Goal: Task Accomplishment & Management: Use online tool/utility

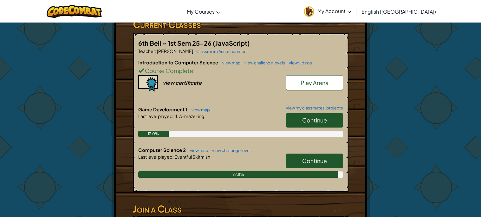
scroll to position [115, 0]
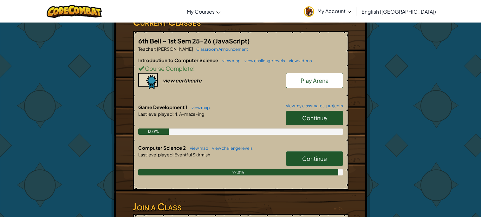
click at [302, 162] on span "Continue" at bounding box center [314, 158] width 25 height 7
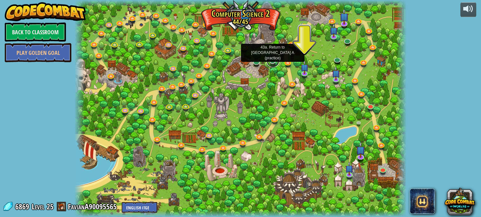
click at [273, 59] on link at bounding box center [273, 61] width 13 height 13
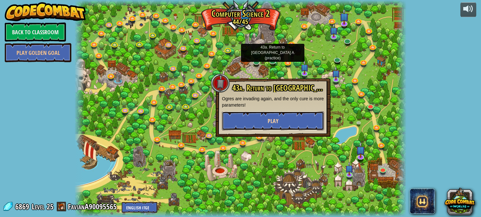
click at [253, 120] on button "Play" at bounding box center [273, 120] width 102 height 19
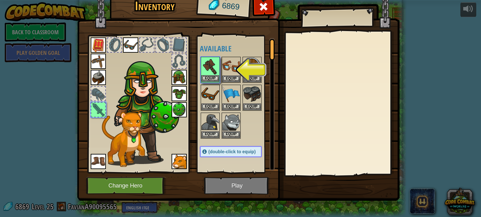
click at [212, 81] on div "Equip" at bounding box center [210, 70] width 19 height 26
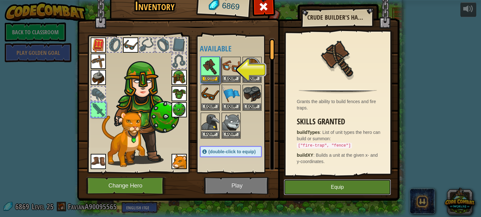
click at [294, 189] on button "Equip" at bounding box center [337, 187] width 107 height 16
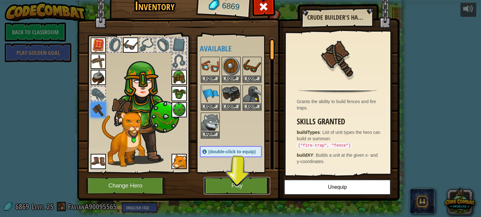
click at [235, 185] on button "Play" at bounding box center [237, 185] width 66 height 17
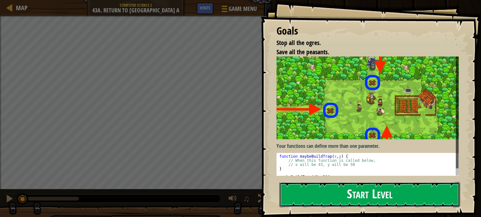
click at [406, 198] on button "Start Level" at bounding box center [369, 194] width 181 height 25
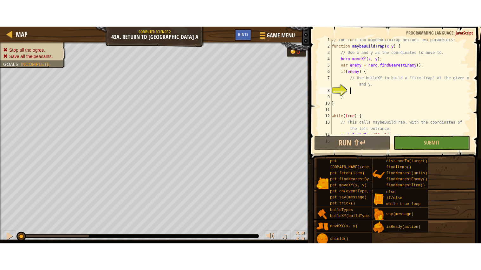
scroll to position [3, 0]
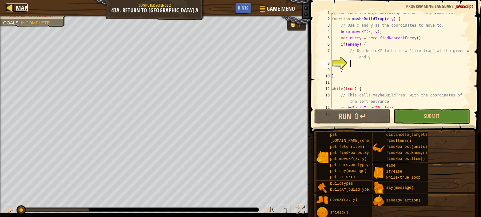
click at [14, 8] on link "Map" at bounding box center [20, 7] width 15 height 9
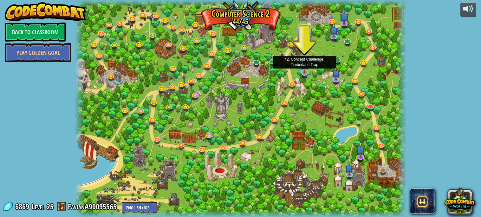
click at [303, 71] on img at bounding box center [304, 64] width 8 height 18
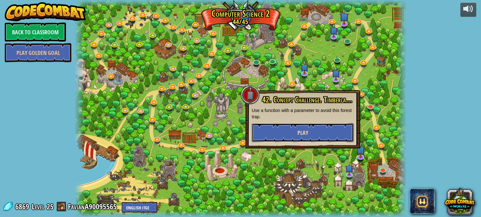
click at [292, 130] on button "Play" at bounding box center [303, 132] width 102 height 19
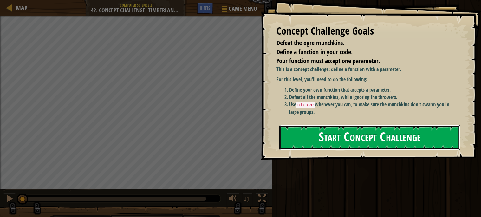
click at [312, 138] on button "Start Concept Challenge" at bounding box center [369, 137] width 181 height 25
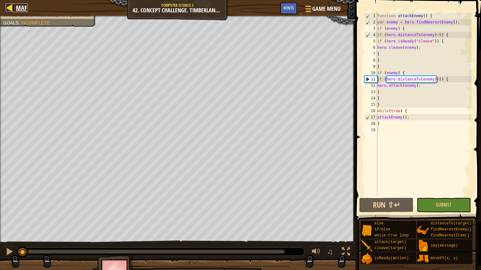
click at [16, 11] on span "Map" at bounding box center [22, 7] width 12 height 9
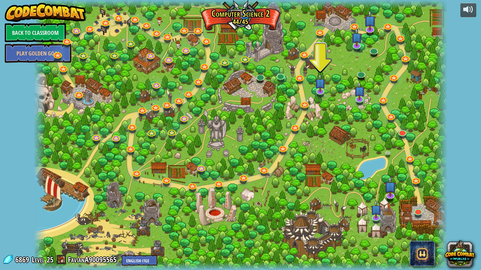
click at [287, 67] on div at bounding box center [241, 135] width 414 height 270
click at [276, 79] on link at bounding box center [280, 75] width 13 height 13
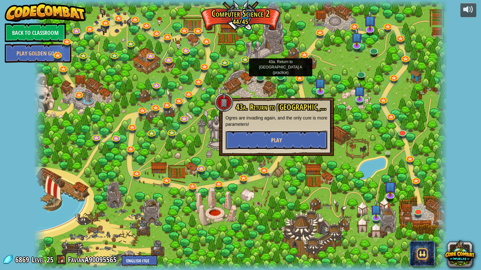
click at [304, 142] on button "Play" at bounding box center [276, 140] width 102 height 19
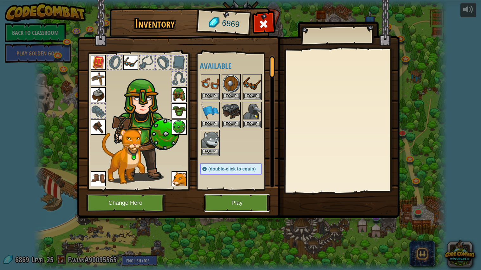
click at [240, 198] on button "Play" at bounding box center [237, 202] width 66 height 17
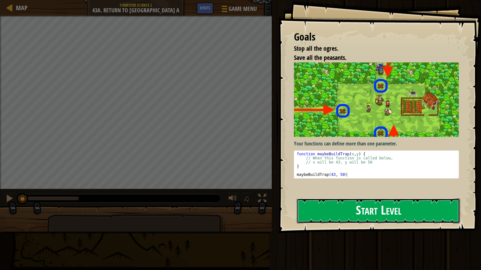
click at [327, 213] on button "Start Level" at bounding box center [378, 210] width 163 height 25
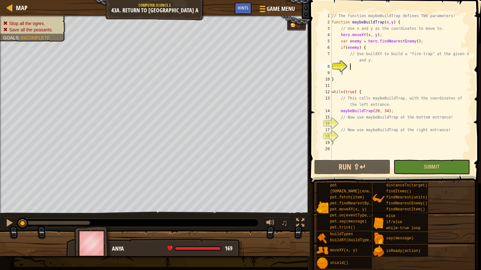
click at [374, 119] on div "// The function maybeBuildTrap defines TWO parameters! function maybeBuildTrap …" at bounding box center [400, 92] width 141 height 158
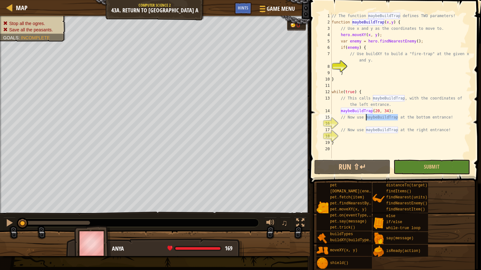
click at [391, 128] on div "// The function maybeBuildTrap defines TWO parameters! function maybeBuildTrap …" at bounding box center [400, 92] width 141 height 158
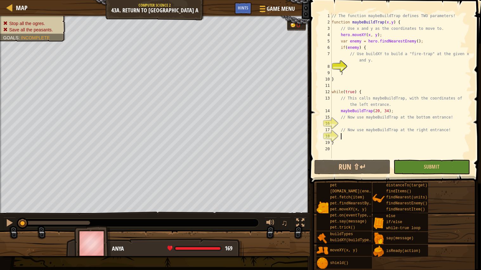
drag, startPoint x: 450, startPoint y: 136, endPoint x: 333, endPoint y: 52, distance: 144.0
click at [333, 52] on div "// The function maybeBuildTrap defines TWO parameters! function maybeBuildTrap …" at bounding box center [400, 92] width 141 height 158
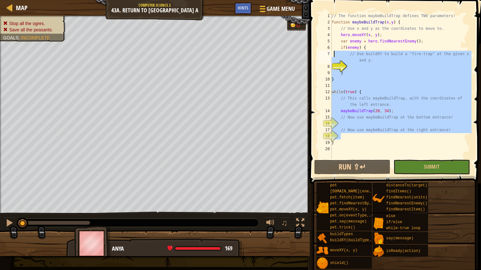
click at [448, 117] on div "// The function maybeBuildTrap defines TWO parameters! function maybeBuildTrap …" at bounding box center [400, 86] width 141 height 146
type textarea "// Now use maybeBuildTrap at the bottom entrance!"
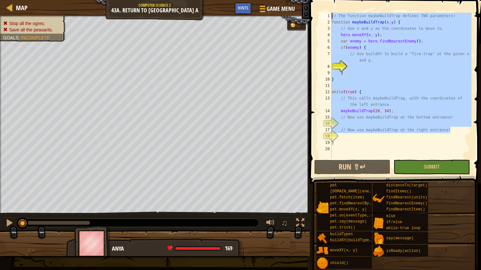
paste textarea
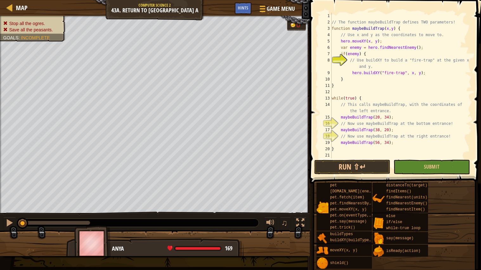
drag, startPoint x: 454, startPoint y: 130, endPoint x: 320, endPoint y: 1, distance: 185.4
click at [320, 3] on div "1 2 3 4 5 6 7 8 9 10 11 12 13 14 15 16 17 18 19 20 21 22 // The function maybeB…" at bounding box center [394, 104] width 173 height 202
drag, startPoint x: 408, startPoint y: 148, endPoint x: 390, endPoint y: 144, distance: 18.8
click at [390, 144] on div "// The function maybeBuildTrap defines TWO parameters! function maybeBuildTrap …" at bounding box center [400, 92] width 141 height 158
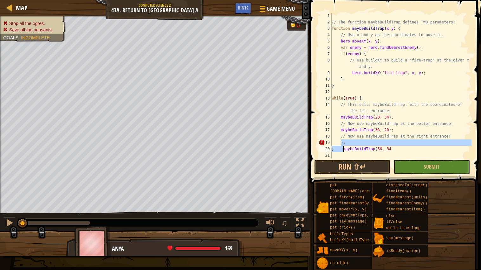
click at [366, 152] on div "// The function maybeBuildTrap defines TWO parameters! function maybeBuildTrap …" at bounding box center [400, 92] width 141 height 158
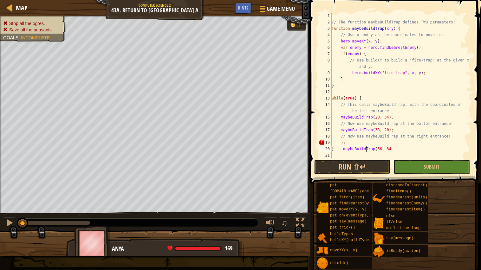
click at [366, 152] on div "// The function maybeBuildTrap defines TWO parameters! function maybeBuildTrap …" at bounding box center [400, 92] width 141 height 158
click at [366, 152] on div "// The function maybeBuildTrap defines TWO parameters! function maybeBuildTrap …" at bounding box center [400, 86] width 141 height 146
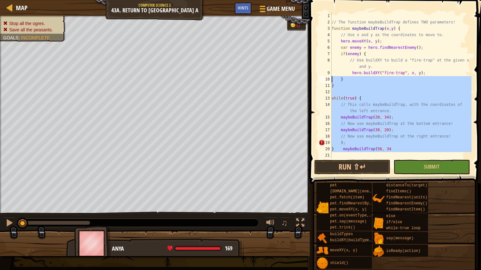
drag, startPoint x: 412, startPoint y: 157, endPoint x: 322, endPoint y: 52, distance: 138.5
click at [322, 52] on div "} maybeBuildTrap(56, 34 1 2 3 4 5 6 7 8 9 10 11 12 13 14 15 16 17 18 19 20 21 2…" at bounding box center [394, 86] width 154 height 146
type textarea "if(enemy) { // Use buildXY to build a "fire-trap" at the given x and y."
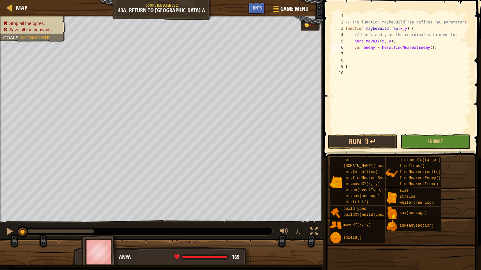
click at [322, 53] on span at bounding box center [402, 70] width 163 height 177
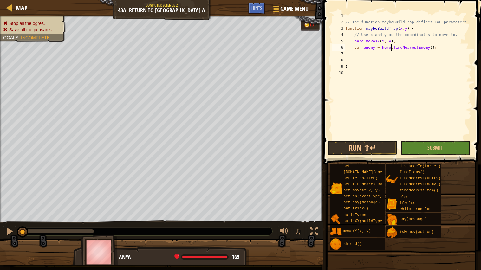
click at [391, 47] on div "// The function maybeBuildTrap defines TWO parameters! function maybeBuildTrap …" at bounding box center [407, 82] width 127 height 139
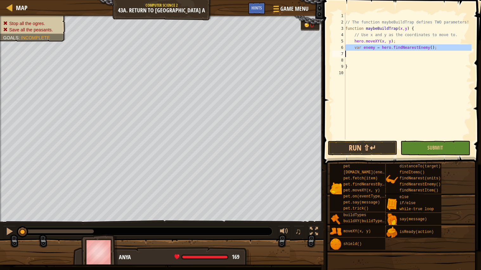
type textarea "\"
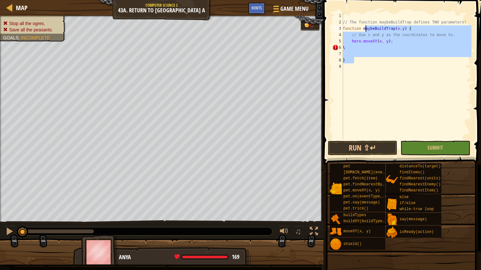
drag, startPoint x: 391, startPoint y: 61, endPoint x: 307, endPoint y: 0, distance: 104.1
click at [307, 0] on div "Map Computer Science 2 43a. Return to Thornbush Farm A Game Menu Done Hints 1 ה…" at bounding box center [240, 135] width 481 height 270
type textarea "// The function maybeBuildTrap defines TWO parameters!"
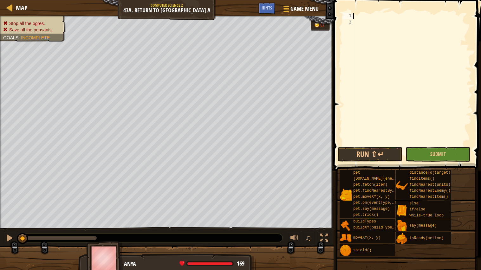
click at [410, 16] on div at bounding box center [412, 86] width 120 height 146
type textarea "d"
paste textarea
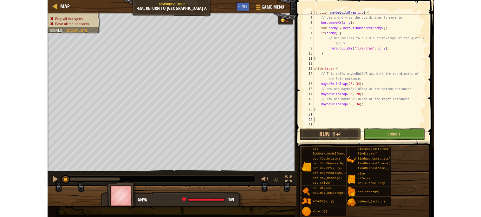
scroll to position [12, 0]
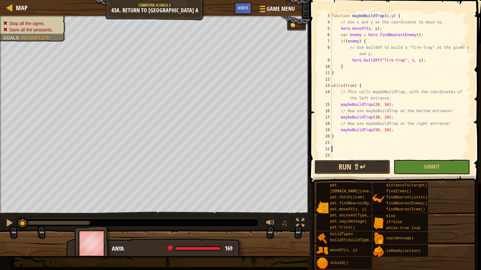
click at [368, 162] on button "Run ⇧↵" at bounding box center [352, 167] width 76 height 15
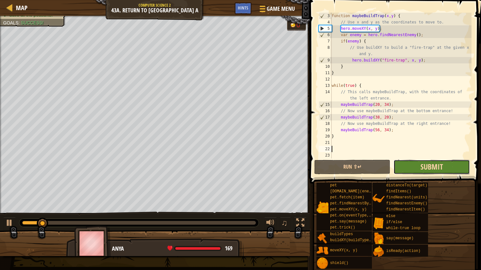
click at [433, 167] on span "Submit" at bounding box center [431, 167] width 23 height 10
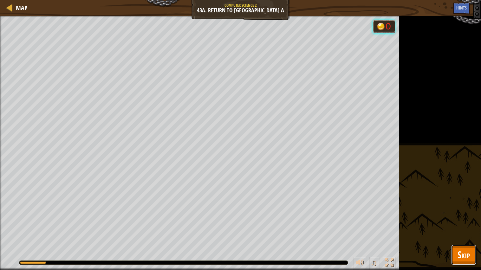
click at [459, 216] on span "Skip" at bounding box center [463, 254] width 12 height 13
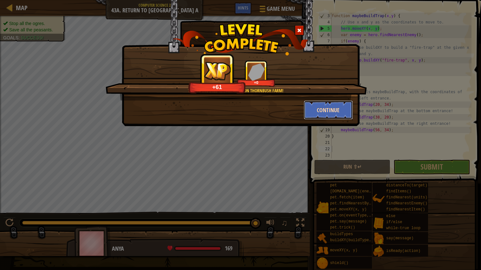
click at [340, 103] on button "Continue" at bounding box center [328, 109] width 49 height 19
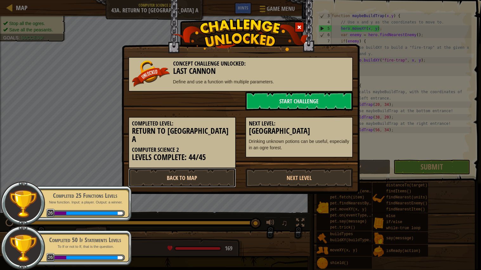
click at [213, 168] on link "Back to Map" at bounding box center [181, 177] width 107 height 19
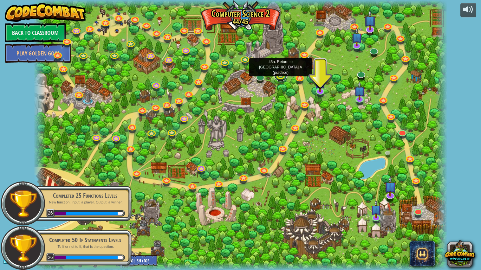
click at [281, 79] on link at bounding box center [280, 75] width 13 height 13
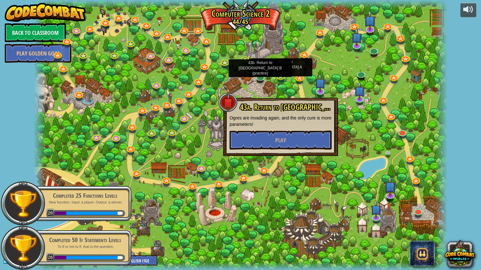
click at [260, 84] on div at bounding box center [241, 135] width 414 height 270
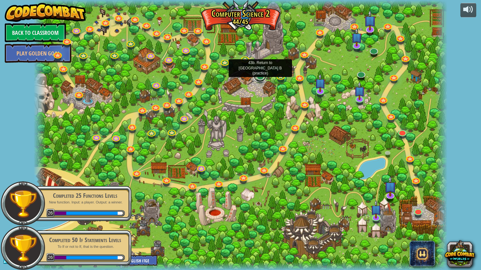
click at [258, 73] on link at bounding box center [260, 75] width 13 height 13
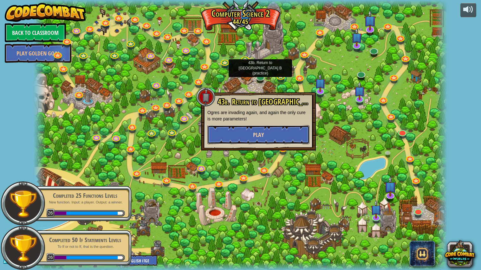
click at [278, 125] on button "Play" at bounding box center [258, 134] width 102 height 19
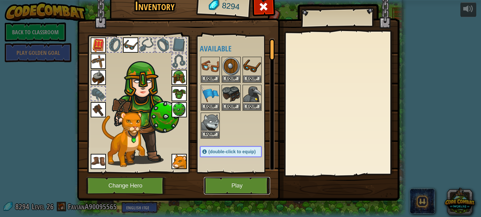
click at [214, 193] on button "Play" at bounding box center [237, 185] width 66 height 17
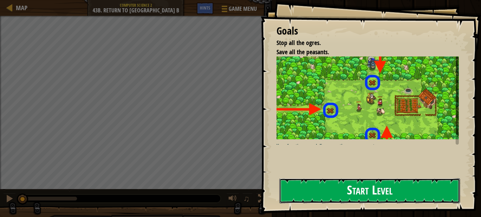
click at [351, 178] on button "Start Level" at bounding box center [369, 190] width 181 height 25
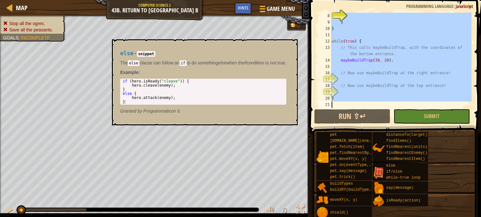
scroll to position [50, 0]
drag, startPoint x: 331, startPoint y: 15, endPoint x: 374, endPoint y: 173, distance: 164.2
type textarea "}"
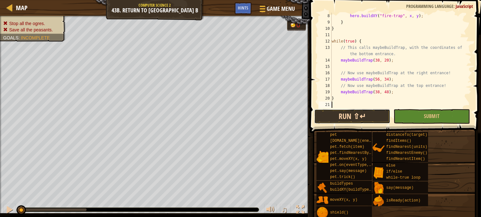
click at [329, 112] on button "Run ⇧↵" at bounding box center [352, 116] width 76 height 15
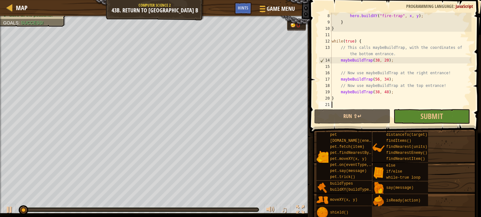
click at [414, 37] on div "hero . buildXY ( "fire-trap" , x , y ) ; } } while ( true ) { // This calls may…" at bounding box center [400, 67] width 141 height 108
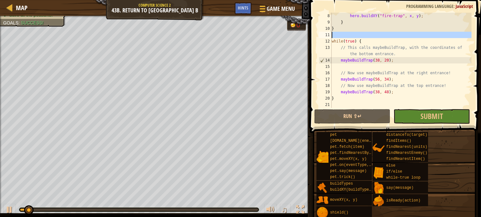
click at [414, 40] on div "hero . buildXY ( "fire-trap" , x , y ) ; } } while ( true ) { // This calls may…" at bounding box center [400, 67] width 141 height 108
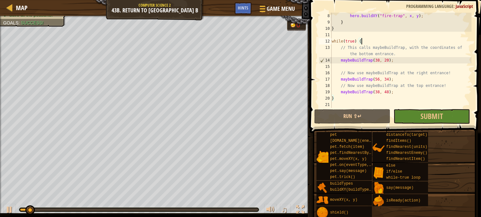
click at [414, 40] on div "hero . buildXY ( "fire-trap" , x , y ) ; } } while ( true ) { // This calls may…" at bounding box center [400, 67] width 141 height 108
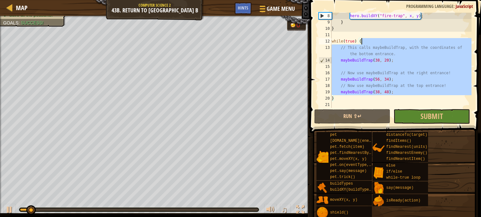
click at [414, 40] on div "hero . buildXY ( "fire-trap" , x , y ) ; } } while ( true ) { // This calls may…" at bounding box center [400, 67] width 141 height 108
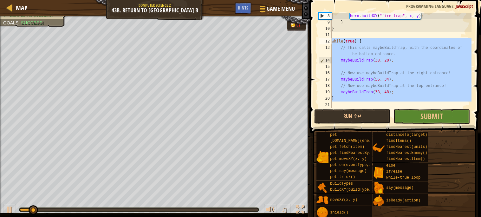
scroll to position [3, 0]
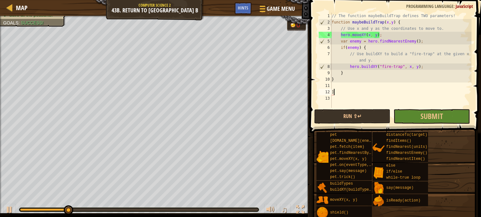
click at [418, 39] on div "// The function maybeBuildTrap defines TWO parameters! function maybeBuildTrap …" at bounding box center [400, 67] width 141 height 108
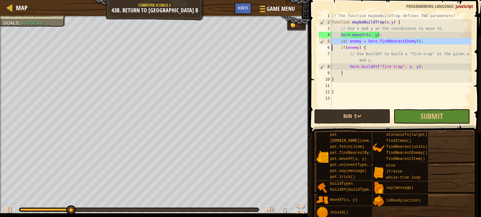
click at [418, 39] on div "// The function maybeBuildTrap defines TWO parameters! function maybeBuildTrap …" at bounding box center [400, 67] width 141 height 108
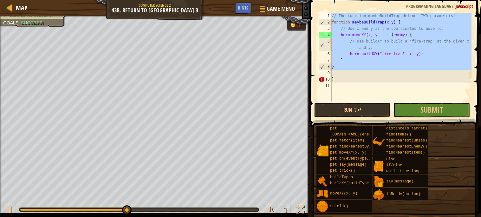
drag, startPoint x: 398, startPoint y: 72, endPoint x: 333, endPoint y: -9, distance: 103.1
click at [333, 0] on html "Map Computer Science 2 43b. Return to Thornbush Farm B Game Menu Done Hints 1 ה…" at bounding box center [240, 0] width 481 height 0
type textarea "// The function maybeBuildTrap defines TWO parameters! function maybeBuildTrap(…"
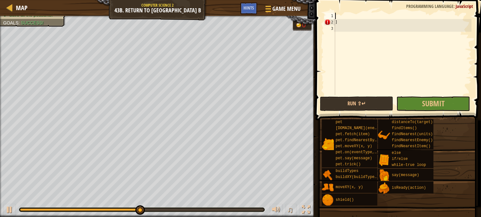
click at [340, 21] on div "]" at bounding box center [403, 60] width 138 height 95
type textarea "]"
type textarea "\"
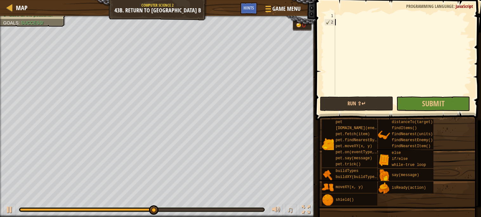
click at [341, 21] on div at bounding box center [403, 60] width 138 height 95
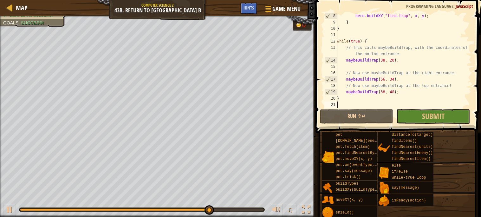
scroll to position [50, 0]
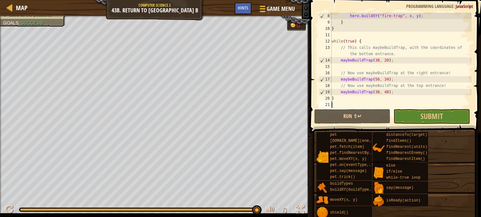
click at [360, 90] on div "hero . buildXY ( "fire-trap" , x , y ) ; } } while ( true ) { // This calls may…" at bounding box center [400, 67] width 141 height 108
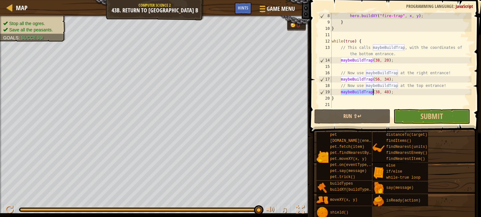
click at [360, 90] on div "hero . buildXY ( "fire-trap" , x , y ) ; } } while ( true ) { // This calls may…" at bounding box center [400, 67] width 141 height 108
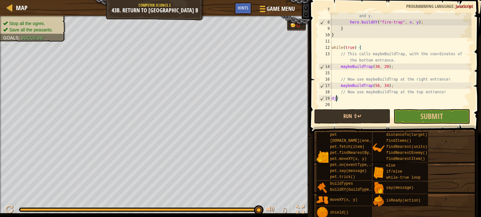
scroll to position [3, 1]
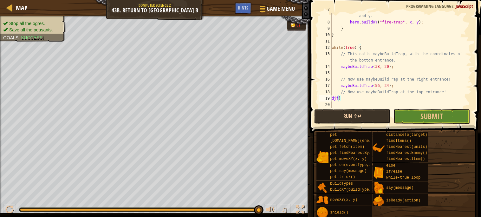
type textarea "djf}"
click at [365, 118] on button "Run ⇧↵" at bounding box center [352, 116] width 76 height 15
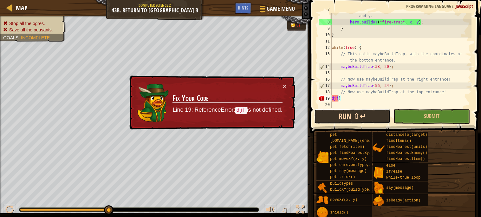
click at [365, 118] on button "Run ⇧↵" at bounding box center [352, 116] width 76 height 15
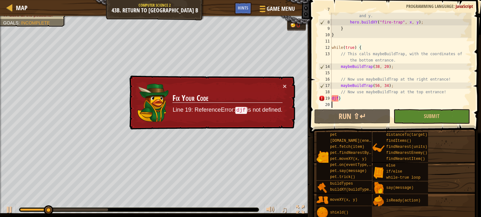
click at [350, 103] on div "// Use buildXY to build a "fire-trap" at the given x and y. hero . buildXY ( "f…" at bounding box center [400, 63] width 141 height 114
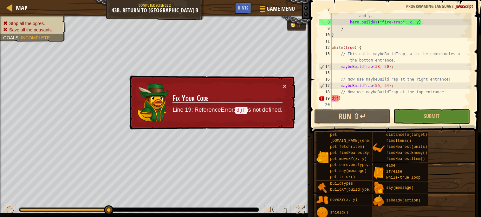
click at [350, 103] on div "// Use buildXY to build a "fire-trap" at the given x and y. hero . buildXY ( "f…" at bounding box center [400, 63] width 141 height 114
click at [349, 102] on div "// Use buildXY to build a "fire-trap" at the given x and y. hero . buildXY ( "f…" at bounding box center [400, 63] width 141 height 114
click at [343, 100] on div "// Use buildXY to build a "fire-trap" at the given x and y. hero . buildXY ( "f…" at bounding box center [400, 63] width 141 height 114
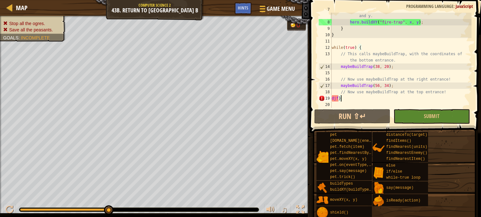
scroll to position [3, 1]
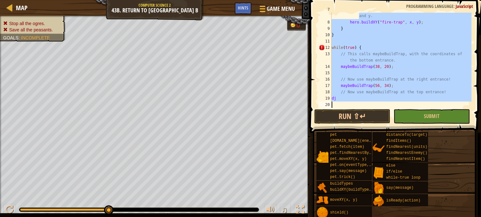
drag, startPoint x: 333, startPoint y: 15, endPoint x: 435, endPoint y: 148, distance: 167.9
click at [435, 148] on div "Hints dj 7 8 9 10 11 12 13 14 15 16 17 18 19 20 // Use buildXY to build a "fire…" at bounding box center [394, 107] width 173 height 214
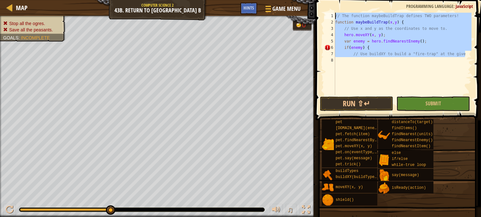
drag, startPoint x: 468, startPoint y: 54, endPoint x: 213, endPoint y: -25, distance: 267.2
click at [213, 0] on html "Map Computer Science 2 43b. Return to Thornbush Farm B Game Menu Done Hints 1 ה…" at bounding box center [240, 0] width 481 height 0
type textarea "// The function maybeBuildTrap defines TWO parameters! function maybeBuildTrap(…"
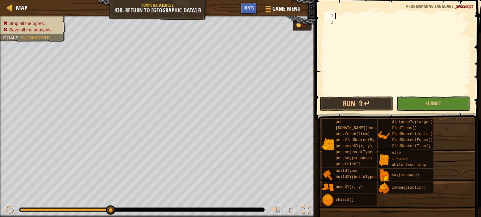
paste textarea
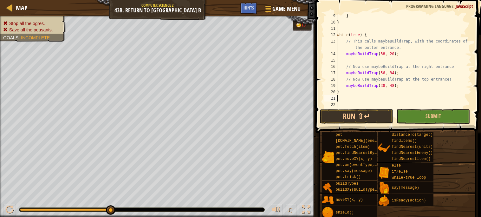
scroll to position [57, 0]
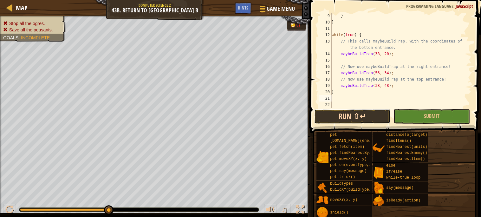
click at [335, 116] on button "Run ⇧↵" at bounding box center [352, 116] width 76 height 15
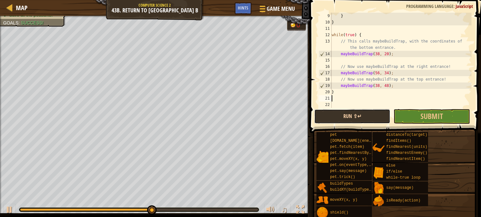
click at [335, 116] on button "Run ⇧↵" at bounding box center [352, 116] width 76 height 15
click at [281, 105] on div "Map Computer Science 2 43b. Return to Thornbush Farm B Game Menu Done Hints 1 ה…" at bounding box center [240, 108] width 481 height 217
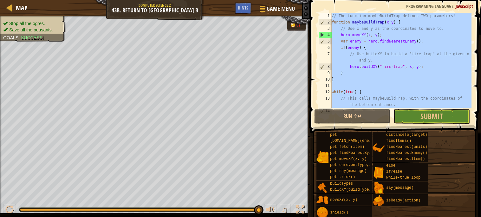
scroll to position [0, 0]
drag, startPoint x: 435, startPoint y: 84, endPoint x: 264, endPoint y: 0, distance: 190.1
click at [264, 0] on div "Map Computer Science 2 43b. Return to Thornbush Farm B Game Menu Done Hints 1 ה…" at bounding box center [240, 108] width 481 height 217
type textarea "// The function maybeBuildTrap defines TWO parameters! function maybeBuildTrap(…"
type textarea "\"
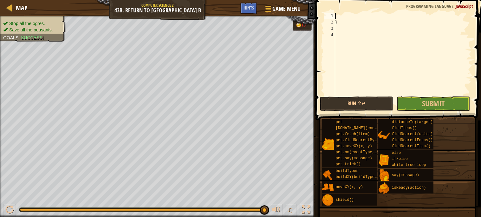
click at [343, 19] on div "}" at bounding box center [403, 60] width 138 height 95
type textarea "}"
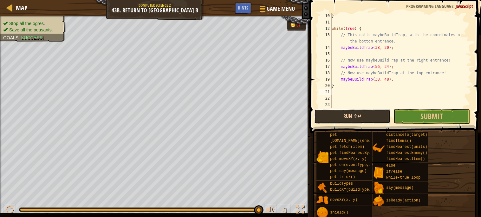
click at [365, 110] on button "Run ⇧↵" at bounding box center [352, 116] width 76 height 15
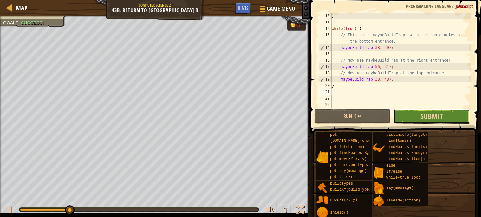
click at [408, 113] on button "Submit" at bounding box center [431, 116] width 76 height 15
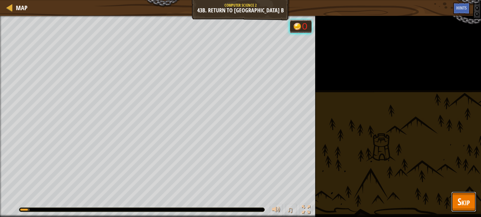
click at [468, 199] on span "Skip" at bounding box center [463, 201] width 12 height 13
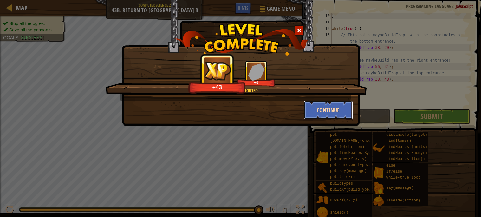
click at [345, 104] on button "Continue" at bounding box center [328, 109] width 49 height 19
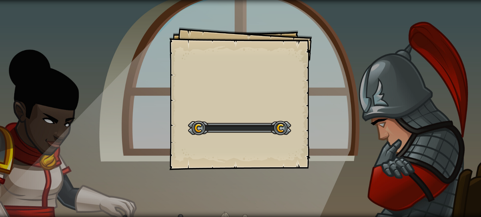
click at [333, 113] on div "Goals Start Level Error loading from server. Try refreshing the page. You'll ne…" at bounding box center [240, 108] width 481 height 217
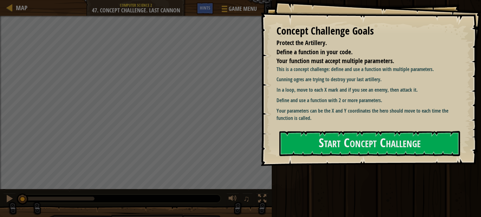
click at [337, 167] on div at bounding box center [369, 169] width 181 height 14
click at [321, 154] on button "Start Concept Challenge" at bounding box center [369, 143] width 181 height 25
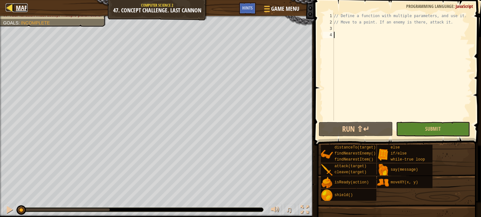
click at [26, 9] on span "Map" at bounding box center [22, 7] width 12 height 9
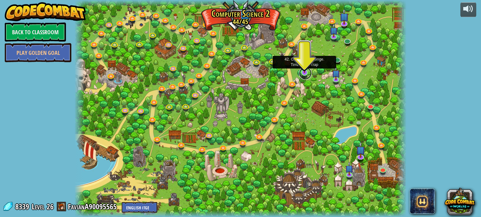
click at [302, 74] on link at bounding box center [305, 73] width 13 height 13
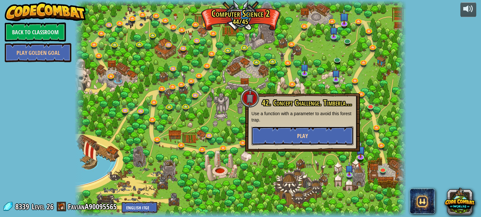
click at [299, 132] on span "Play" at bounding box center [302, 136] width 11 height 8
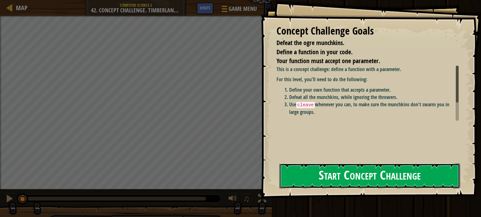
click at [327, 180] on button "Start Concept Challenge" at bounding box center [369, 175] width 181 height 25
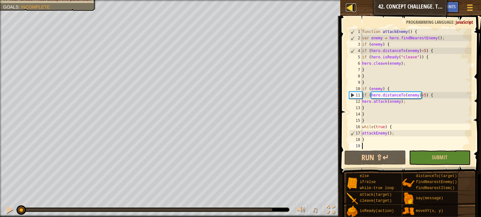
click at [350, 7] on div at bounding box center [350, 7] width 8 height 8
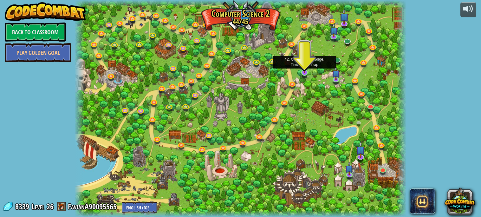
click at [301, 72] on img at bounding box center [304, 64] width 8 height 18
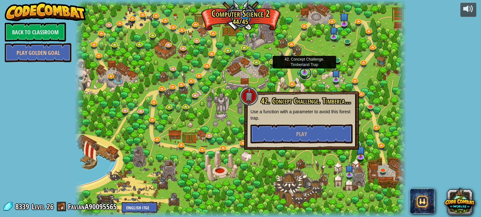
click at [303, 74] on link at bounding box center [305, 73] width 13 height 13
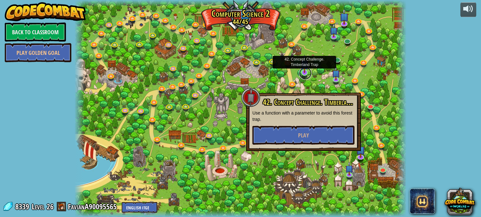
click at [303, 74] on link at bounding box center [305, 73] width 13 height 13
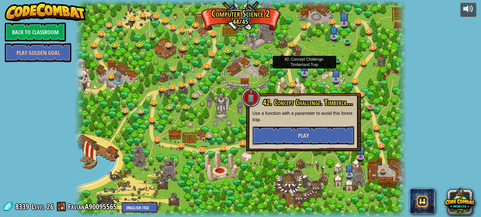
click at [317, 137] on button "Play" at bounding box center [303, 135] width 102 height 19
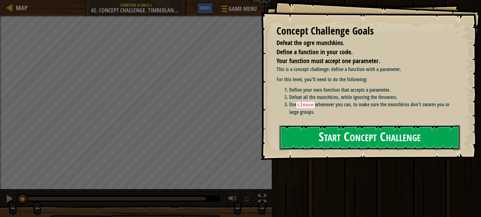
click at [294, 137] on button "Start Concept Challenge" at bounding box center [369, 137] width 181 height 25
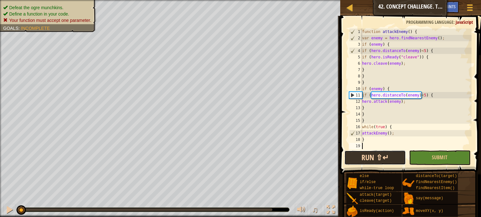
click at [355, 161] on button "Run ⇧↵" at bounding box center [374, 157] width 61 height 15
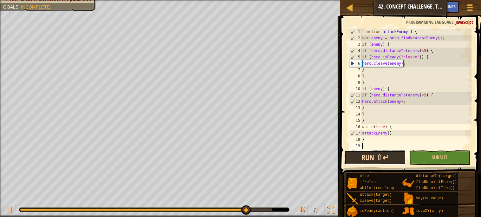
click at [364, 159] on button "Run ⇧↵" at bounding box center [374, 157] width 61 height 15
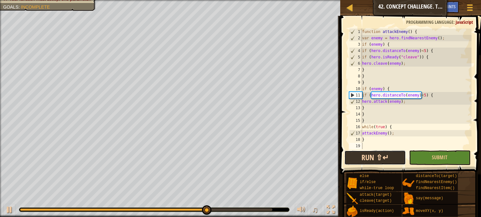
click at [371, 155] on button "Run ⇧↵" at bounding box center [374, 157] width 61 height 15
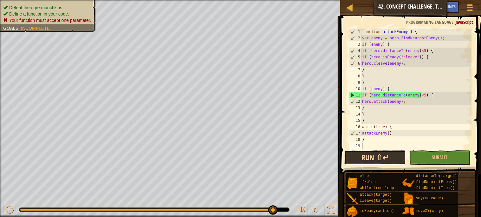
click at [378, 159] on button "Run ⇧↵" at bounding box center [374, 157] width 61 height 15
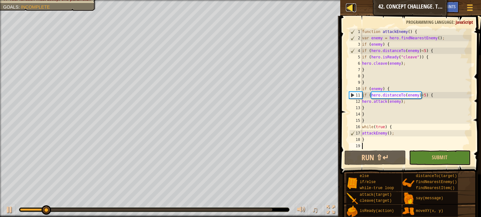
click at [350, 11] on div at bounding box center [350, 7] width 8 height 8
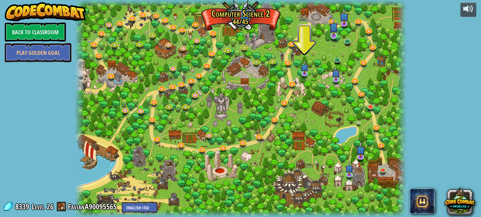
click at [333, 34] on img at bounding box center [334, 27] width 8 height 18
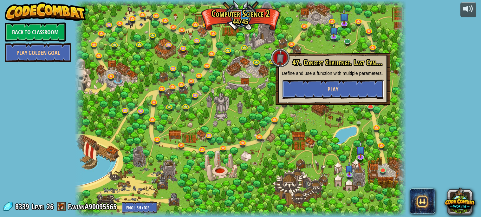
click at [296, 93] on button "Play" at bounding box center [333, 89] width 102 height 19
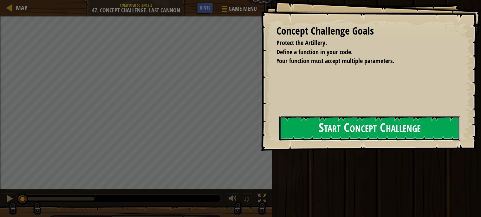
click at [314, 129] on button "Start Concept Challenge" at bounding box center [369, 128] width 181 height 25
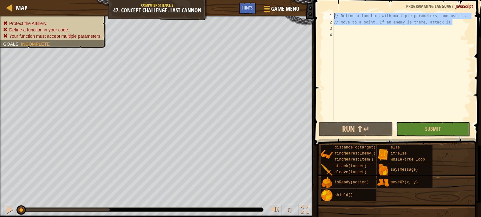
drag, startPoint x: 455, startPoint y: 24, endPoint x: 317, endPoint y: 19, distance: 138.6
click at [317, 19] on div "1 2 3 4 // Define a function with multiple parameters, and use it. // Move to a…" at bounding box center [396, 85] width 169 height 164
type textarea "// Move to a point. If an enemy is there, attack it."
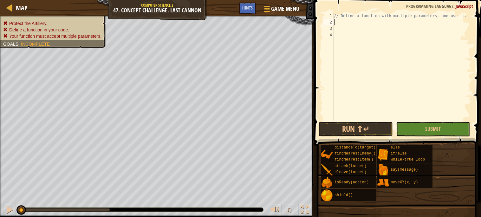
click at [378, 13] on div "// Define a function with multiple parameters, and use it." at bounding box center [402, 73] width 139 height 120
type textarea "// Define a function with multiple parameters, and use it."
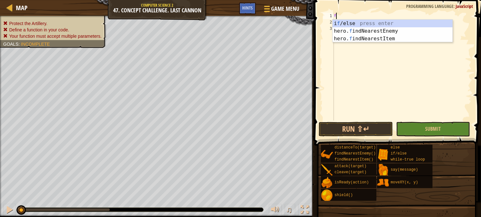
scroll to position [3, 0]
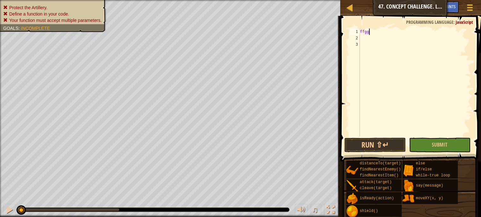
type textarea "ffggg"
click at [377, 35] on div "ffggg" at bounding box center [415, 89] width 113 height 120
type textarea "g"
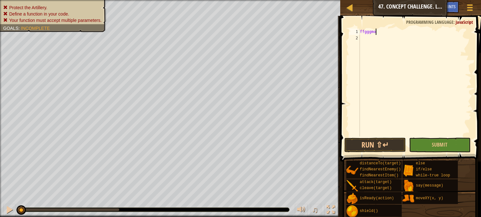
type textarea "ffggg"
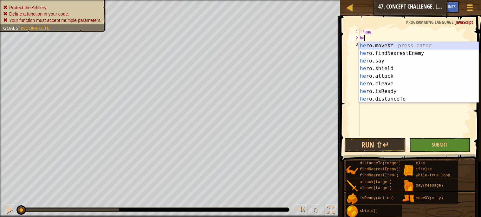
click at [383, 45] on div "he ro.moveXY press enter he ro.findNearestEnemy press enter he ro.say press ent…" at bounding box center [419, 80] width 120 height 76
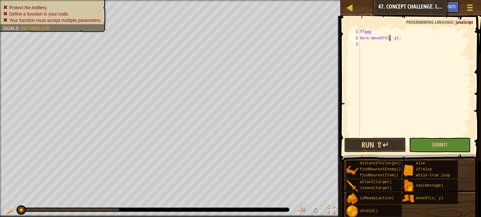
scroll to position [3, 2]
click at [398, 39] on div "ffggg hero . moveXY ( 23 , y ) ;" at bounding box center [415, 89] width 113 height 120
click at [374, 140] on button "Run ⇧↵" at bounding box center [374, 145] width 61 height 15
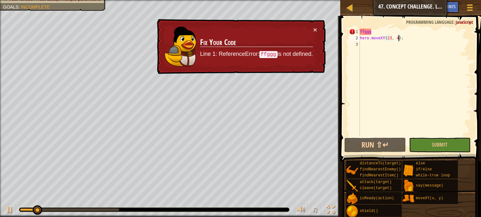
click at [397, 35] on div "ffggg hero . moveXY ( 23 , 4 ) ;" at bounding box center [415, 89] width 113 height 120
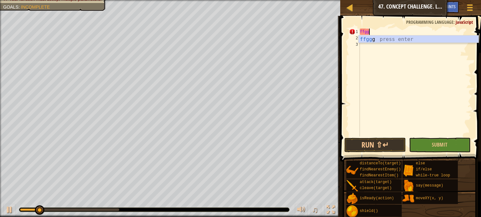
scroll to position [3, 0]
type textarea "f"
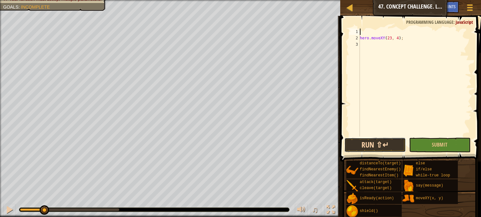
click at [376, 139] on button "Run ⇧↵" at bounding box center [374, 145] width 61 height 15
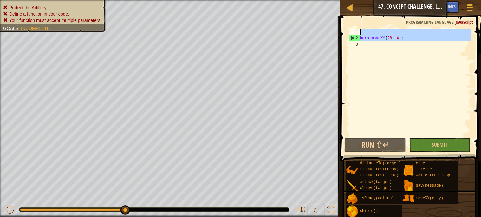
click at [324, 35] on div "Map Computer Science 2 47. Concept Challenge. Last [PERSON_NAME] Game Menu Done…" at bounding box center [240, 108] width 481 height 217
type textarea "hero.moveXY(23, 4);"
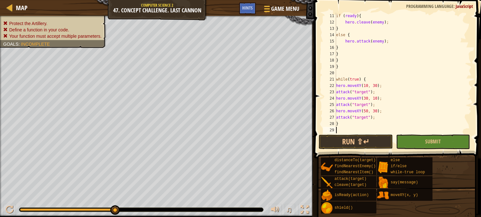
scroll to position [63, 0]
click at [369, 138] on button "Run ⇧↵" at bounding box center [356, 141] width 74 height 15
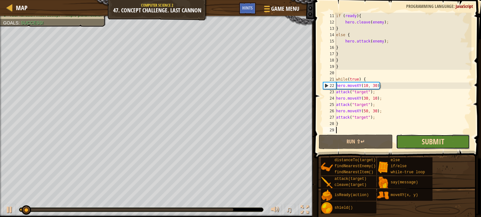
click at [429, 145] on span "Submit" at bounding box center [433, 141] width 23 height 10
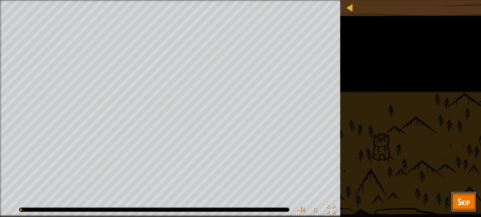
click at [469, 203] on span "Skip" at bounding box center [463, 201] width 12 height 13
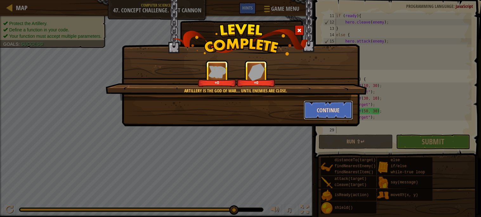
click at [324, 109] on button "Continue" at bounding box center [328, 109] width 49 height 19
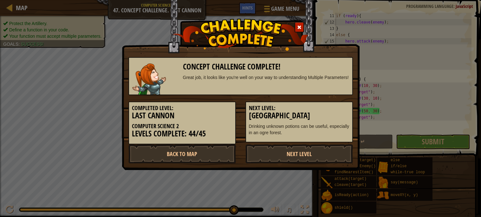
click at [158, 140] on div "Completed Level: Last [PERSON_NAME] Computer Science 2 Levels Complete: 44/45" at bounding box center [181, 122] width 107 height 43
click at [160, 142] on div "Completed Level: Last [PERSON_NAME] Computer Science 2 Levels Complete: 44/45" at bounding box center [181, 122] width 107 height 43
click at [167, 152] on link "Back to Map" at bounding box center [181, 153] width 107 height 19
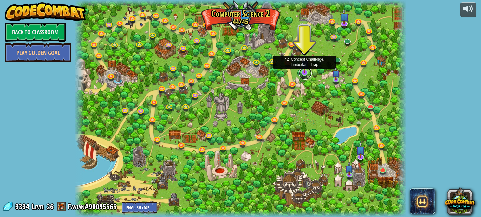
click at [306, 74] on link at bounding box center [305, 73] width 13 height 13
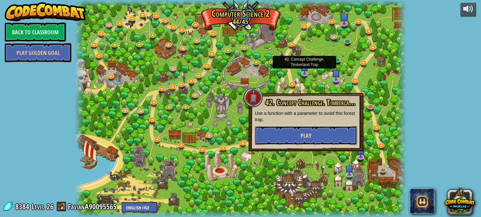
click at [284, 133] on button "Play" at bounding box center [306, 135] width 102 height 19
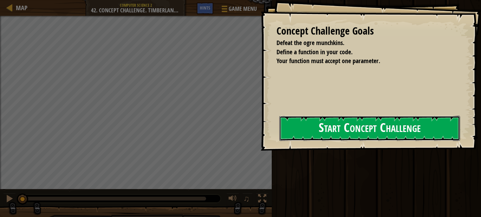
click at [285, 136] on button "Start Concept Challenge" at bounding box center [369, 128] width 181 height 25
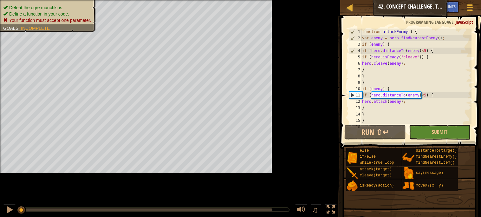
click at [347, 120] on span at bounding box center [411, 73] width 146 height 152
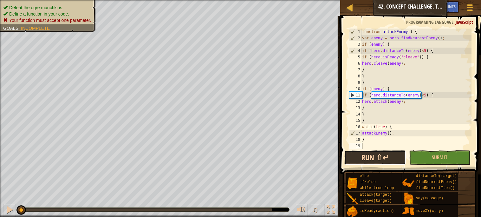
click at [360, 151] on button "Run ⇧↵" at bounding box center [374, 157] width 61 height 15
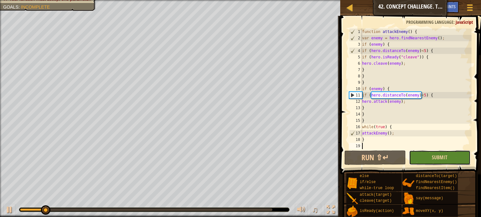
click at [421, 156] on button "Submit" at bounding box center [439, 157] width 61 height 15
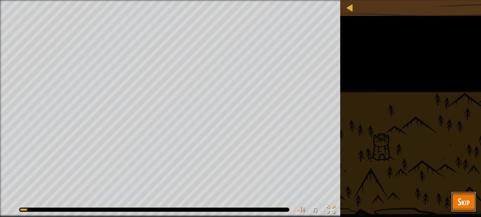
click at [475, 203] on button "Skip" at bounding box center [463, 201] width 25 height 20
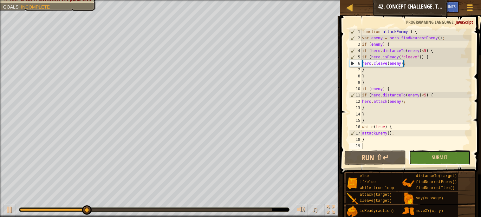
click at [427, 158] on button "Submit" at bounding box center [439, 157] width 61 height 15
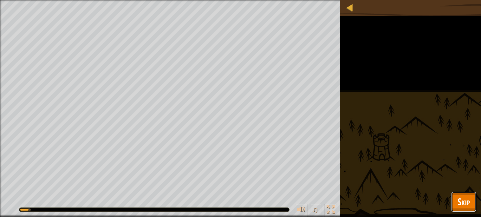
click at [466, 210] on button "Skip" at bounding box center [463, 201] width 25 height 20
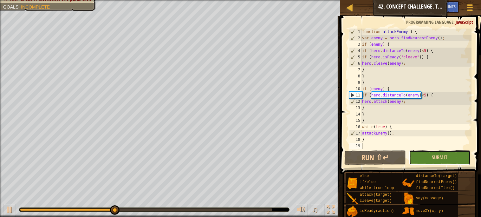
click at [423, 154] on button "Submit" at bounding box center [439, 157] width 61 height 15
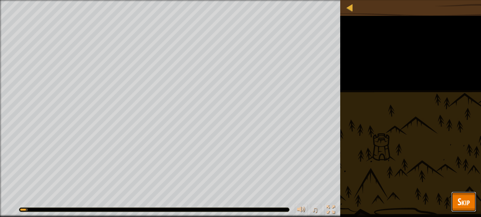
click at [459, 197] on span "Skip" at bounding box center [463, 201] width 12 height 13
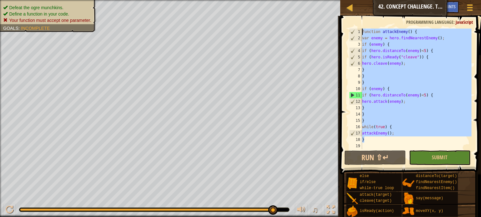
drag, startPoint x: 387, startPoint y: 139, endPoint x: 306, endPoint y: -10, distance: 170.2
click at [306, 0] on html "Map Computer Science 2 42. Concept Challenge. Timberland Trap Game Menu Done Hi…" at bounding box center [240, 0] width 481 height 0
type textarea "function attackEnemy() { var enemy = hero.findNearestEnemy();"
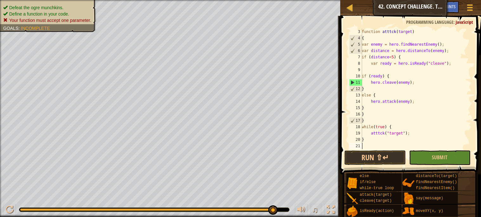
scroll to position [12, 0]
click at [381, 161] on button "Run ⇧↵" at bounding box center [374, 157] width 61 height 15
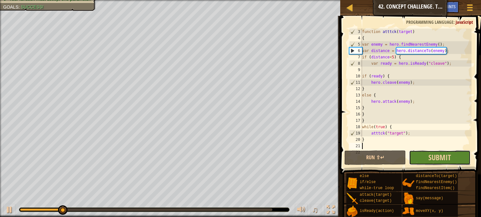
click at [423, 158] on button "Submit" at bounding box center [439, 157] width 61 height 15
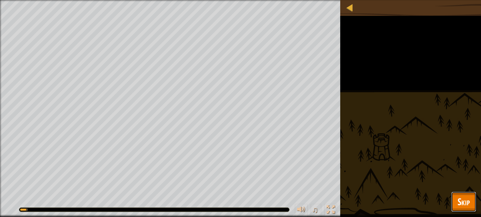
click at [473, 209] on button "Skip" at bounding box center [463, 201] width 25 height 20
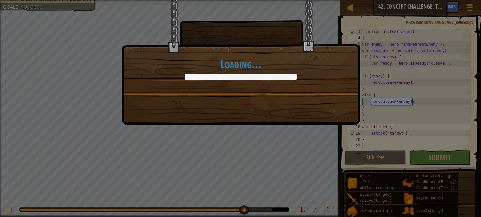
click at [438, 161] on div "Loading..." at bounding box center [240, 108] width 481 height 217
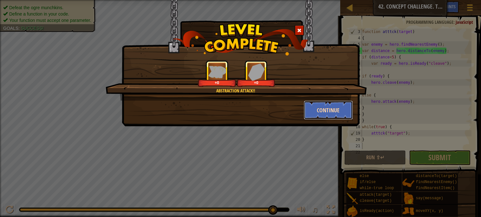
click at [308, 108] on button "Continue" at bounding box center [328, 109] width 49 height 19
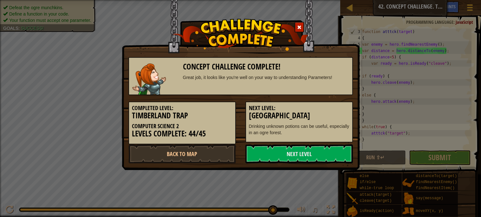
click at [319, 109] on h5 "Next Level:" at bounding box center [299, 108] width 100 height 6
click at [314, 148] on link "Next Level" at bounding box center [298, 153] width 107 height 19
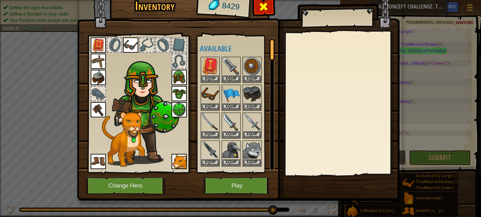
click at [261, 2] on span at bounding box center [264, 7] width 10 height 10
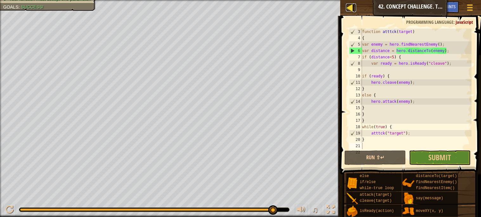
click at [346, 9] on div at bounding box center [350, 7] width 8 height 8
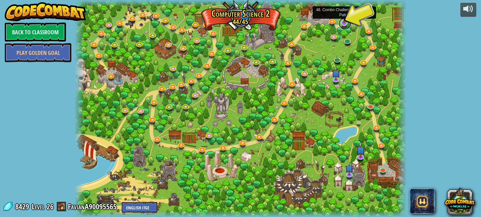
click at [348, 24] on link at bounding box center [345, 23] width 13 height 13
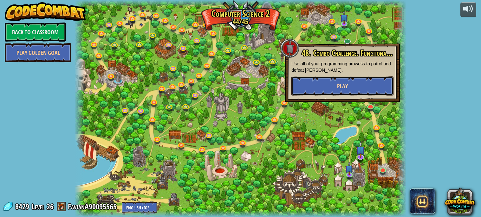
click at [335, 86] on button "Play" at bounding box center [342, 85] width 102 height 19
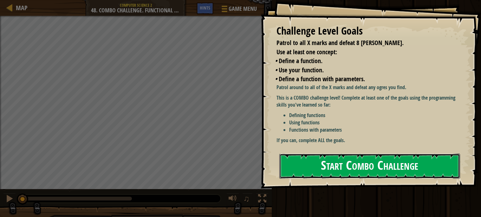
click at [386, 154] on button "Start Combo Challenge" at bounding box center [369, 165] width 181 height 25
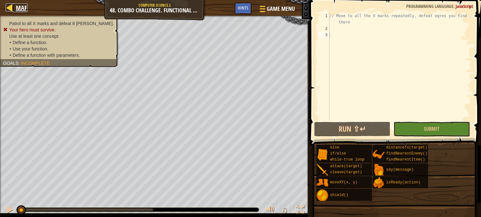
click at [20, 6] on span "Map" at bounding box center [22, 7] width 12 height 9
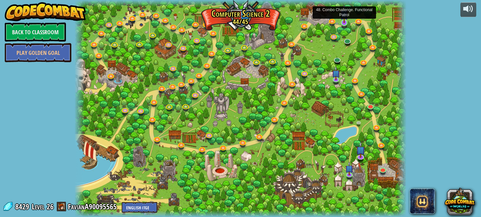
click at [341, 22] on img at bounding box center [344, 14] width 8 height 18
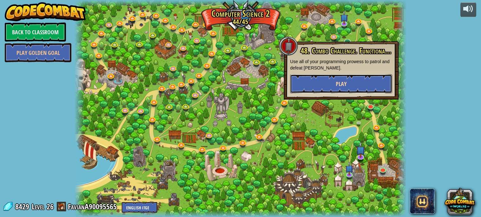
click at [328, 83] on button "Play" at bounding box center [341, 83] width 102 height 19
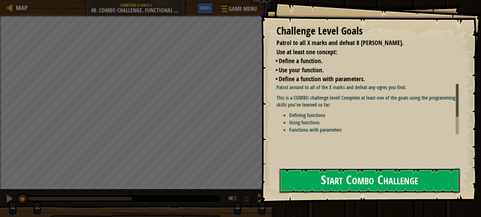
click at [347, 173] on button "Start Combo Challenge" at bounding box center [369, 180] width 181 height 25
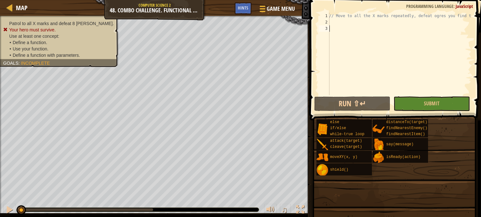
click at [309, 20] on span at bounding box center [396, 51] width 176 height 139
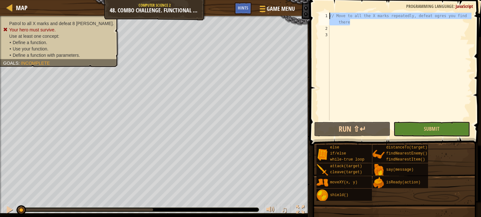
drag, startPoint x: 415, startPoint y: 25, endPoint x: 279, endPoint y: -4, distance: 138.9
click at [279, 0] on html "Map Computer Science 2 48. Combo Challenge. Functional Patrol Game Menu Done Hi…" at bounding box center [240, 0] width 481 height 0
type textarea "// Move to all the X marks repeatedly, defeat ogres you find there"
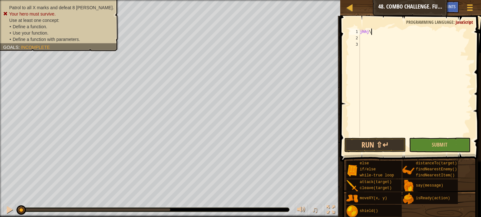
scroll to position [3, 0]
type textarea "j"
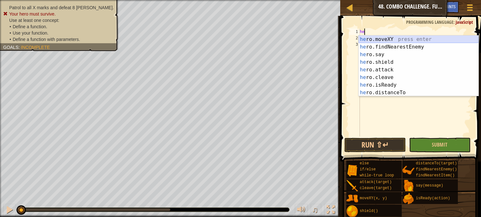
click at [366, 40] on div "he ro.moveXY press enter he ro.findNearestEnemy press enter he ro.say press ent…" at bounding box center [419, 74] width 120 height 76
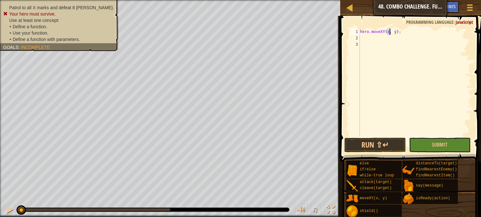
scroll to position [3, 2]
click at [397, 32] on div "hero . moveXY ( 3 , y ) ;" at bounding box center [415, 89] width 113 height 120
type textarea "hero.moveXY(3, 4);"
click at [373, 145] on button "Run ⇧↵" at bounding box center [374, 145] width 61 height 15
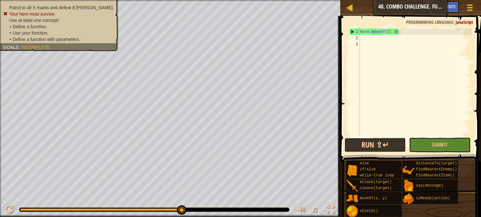
click at [373, 145] on button "Run ⇧↵" at bounding box center [374, 145] width 61 height 15
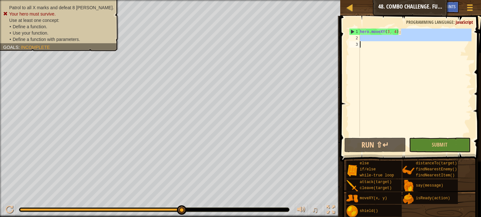
click at [245, 54] on div "Map Computer Science 2 48. Combo Challenge. Functional Patrol Game Menu Done Hi…" at bounding box center [240, 108] width 481 height 217
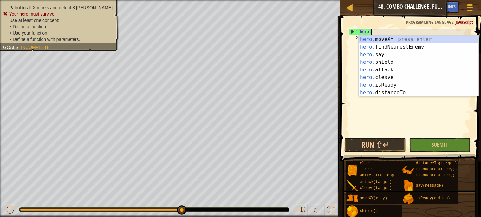
type textarea "h"
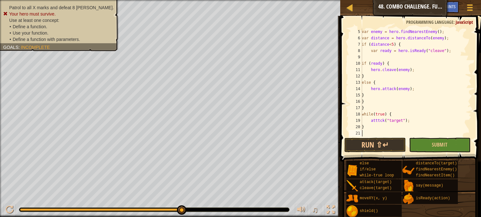
scroll to position [25, 0]
click at [370, 136] on div "var enemy = hero . findNearestEnemy ( ) ; var distance = hero . distanceTo ( en…" at bounding box center [416, 89] width 111 height 120
click at [370, 139] on button "Run ⇧↵" at bounding box center [374, 145] width 61 height 15
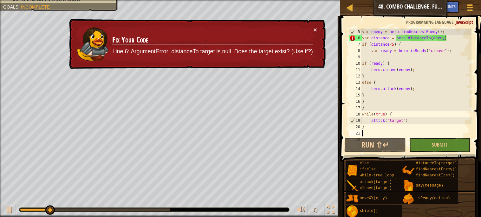
click at [364, 36] on div "var enemy = hero . findNearestEnemy ( ) ; var distance = hero . distanceTo ( en…" at bounding box center [416, 89] width 111 height 120
type textarea "var distance = hero.distanceTo(enemy);"
click at [444, 36] on div "var enemy = hero . findNearestEnemy ( ) ; var distance = hero . distanceTo ( en…" at bounding box center [416, 89] width 111 height 120
click at [458, 38] on div "var enemy = hero . findNearestEnemy ( ) ; var distance = hero . distanceTo ( en…" at bounding box center [416, 89] width 111 height 120
click at [398, 149] on button "Run ⇧↵" at bounding box center [374, 145] width 61 height 15
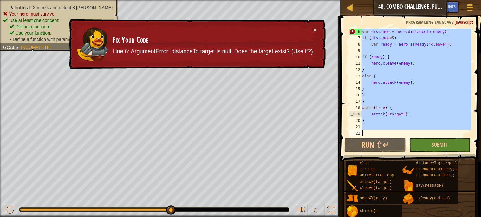
scroll to position [31, 0]
drag, startPoint x: 362, startPoint y: 29, endPoint x: 429, endPoint y: 141, distance: 130.5
click at [429, 141] on div "var distance = hero.distanceTo(enemy); 6 7 8 9 10 11 12 13 14 15 16 17 18 19 20…" at bounding box center [409, 101] width 143 height 164
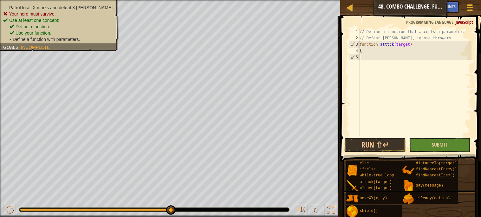
type textarea "{"
type textarea "f"
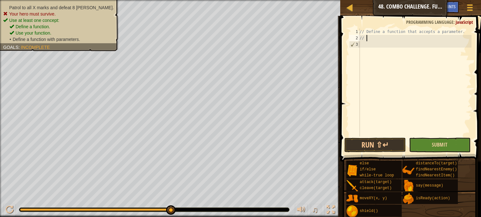
type textarea "/"
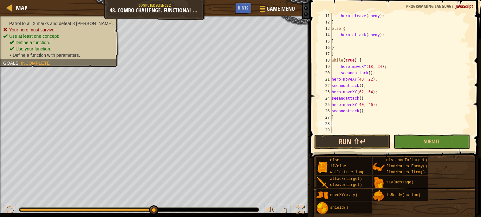
scroll to position [69, 0]
click at [350, 129] on div "hero . cleave ( enemy ) ; } else { hero . attack ( enemy ) ; } } } while ( true…" at bounding box center [400, 79] width 141 height 133
click at [338, 146] on button "Run ⇧↵" at bounding box center [352, 141] width 76 height 15
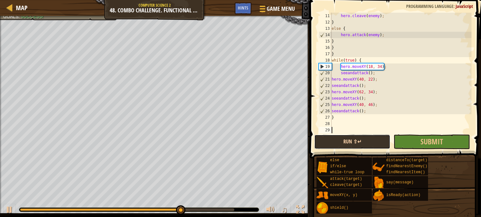
click at [338, 146] on button "Run ⇧↵" at bounding box center [352, 141] width 76 height 15
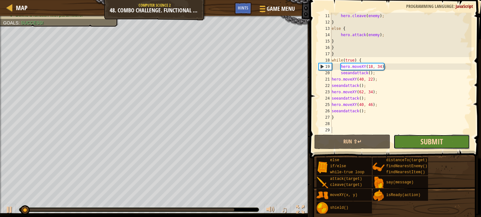
click at [435, 145] on span "Submit" at bounding box center [431, 141] width 23 height 10
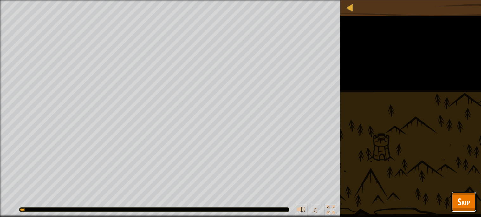
click at [459, 205] on span "Skip" at bounding box center [463, 201] width 12 height 13
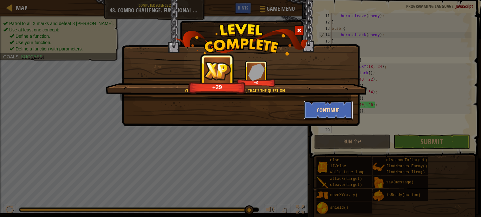
click at [320, 106] on button "Continue" at bounding box center [328, 109] width 49 height 19
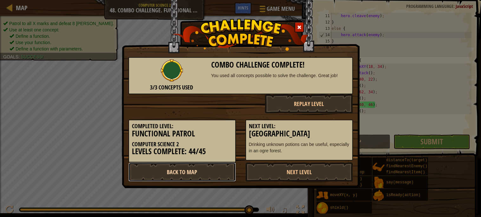
click at [191, 178] on link "Back to Map" at bounding box center [181, 171] width 107 height 19
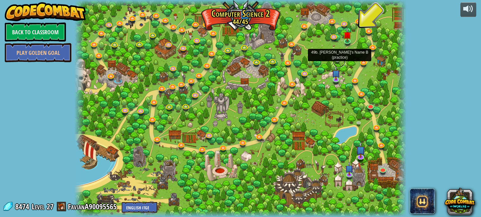
click at [337, 59] on link at bounding box center [339, 61] width 13 height 13
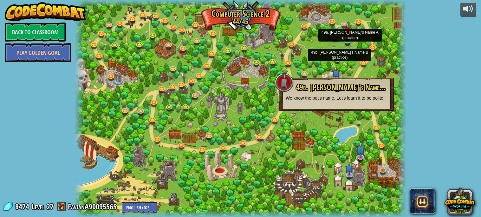
click at [349, 36] on img at bounding box center [347, 31] width 8 height 18
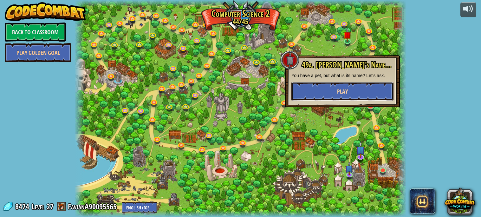
click at [318, 86] on button "Play" at bounding box center [342, 91] width 102 height 19
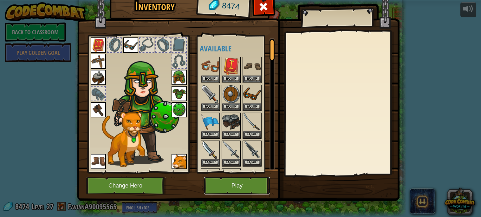
click at [242, 180] on button "Play" at bounding box center [237, 185] width 66 height 17
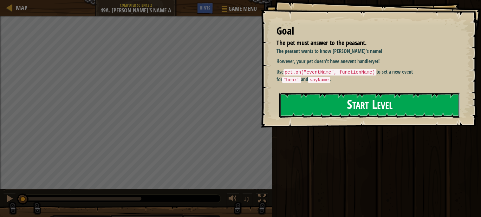
click at [297, 113] on button "Start Level" at bounding box center [369, 105] width 181 height 25
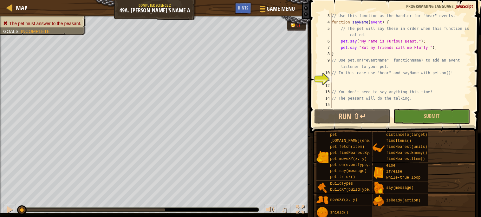
scroll to position [12, 0]
click at [337, 117] on button "Run ⇧↵" at bounding box center [352, 116] width 76 height 15
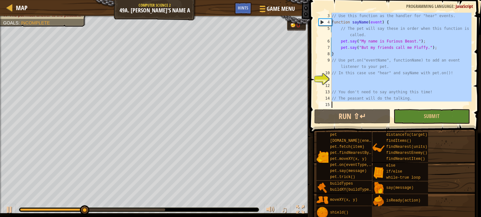
drag, startPoint x: 330, startPoint y: 14, endPoint x: 408, endPoint y: 104, distance: 119.1
click at [408, 104] on div "3 4 5 6 7 8 9 10 11 12 13 14 15 // Use this function as the handler for "hear" …" at bounding box center [394, 60] width 154 height 95
type textarea "// The peasant will do the talking."
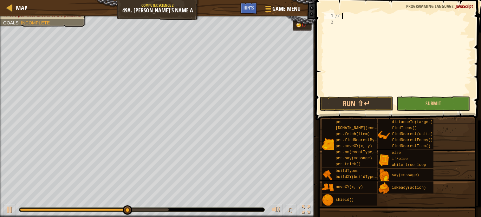
type textarea "/"
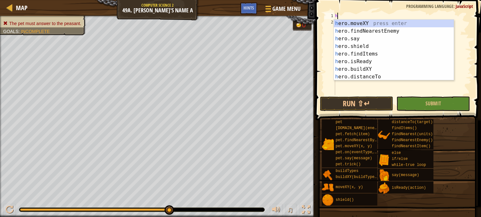
scroll to position [3, 0]
type textarea "he"
click at [384, 54] on div "he ro.moveXY press enter he ro.findNearestEnemy press enter he ro.say press ent…" at bounding box center [394, 58] width 120 height 76
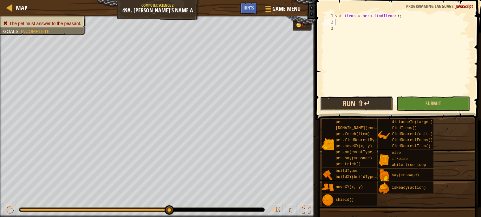
click at [359, 101] on button "Run ⇧↵" at bounding box center [357, 103] width 74 height 15
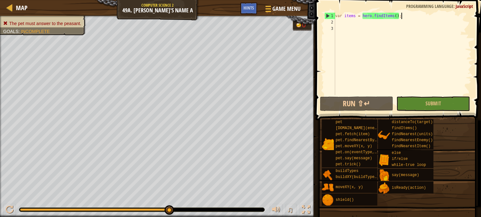
click at [403, 18] on div "var items = hero . findItems ( ) ;" at bounding box center [403, 60] width 138 height 95
type textarea "var items = hero.findItems("
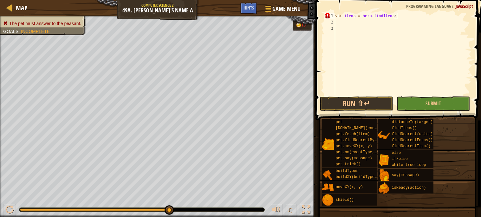
click at [390, 18] on div "var items = hero . findItems (" at bounding box center [403, 60] width 138 height 95
click at [390, 20] on div "var items = hero . findItems (" at bounding box center [403, 60] width 138 height 95
click at [390, 20] on div "var items = hero . findItems (" at bounding box center [403, 54] width 138 height 82
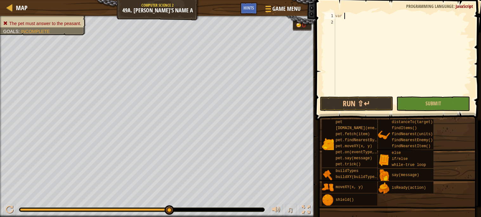
type textarea "v"
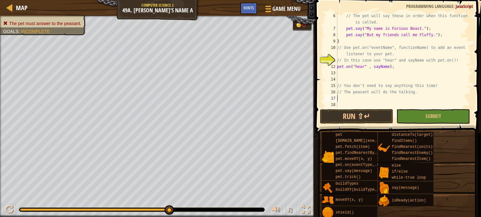
scroll to position [31, 0]
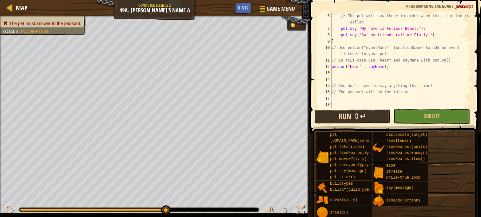
click at [355, 118] on button "Run ⇧↵" at bounding box center [352, 116] width 76 height 15
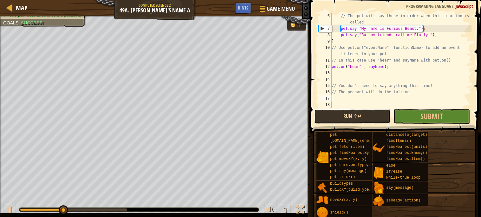
click at [355, 118] on button "Run ⇧↵" at bounding box center [352, 116] width 76 height 15
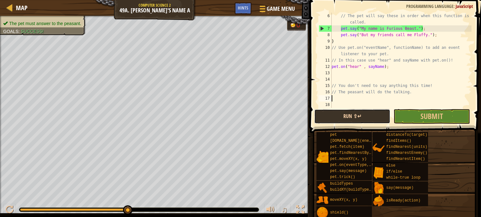
click at [355, 118] on button "Run ⇧↵" at bounding box center [352, 116] width 76 height 15
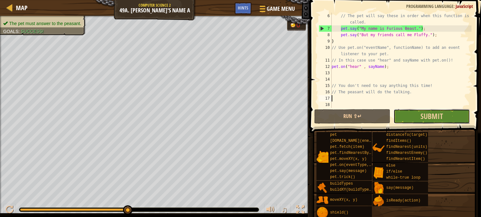
click at [415, 117] on button "Submit" at bounding box center [431, 116] width 76 height 15
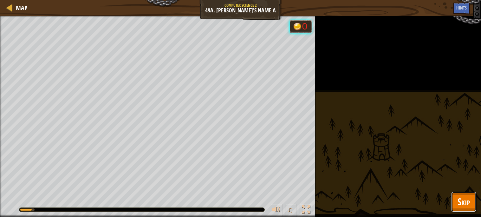
click at [475, 203] on button "Skip" at bounding box center [463, 201] width 25 height 20
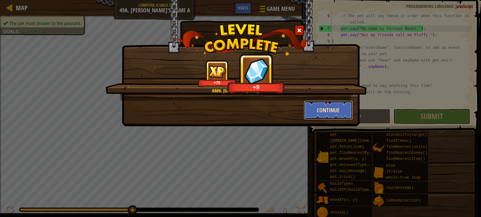
click at [312, 109] on button "Continue" at bounding box center [328, 109] width 49 height 19
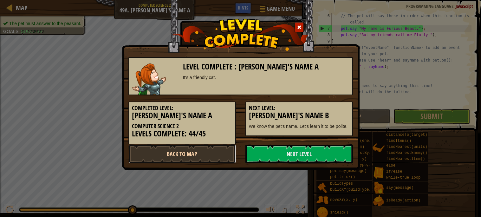
click at [205, 153] on link "Back to Map" at bounding box center [181, 153] width 107 height 19
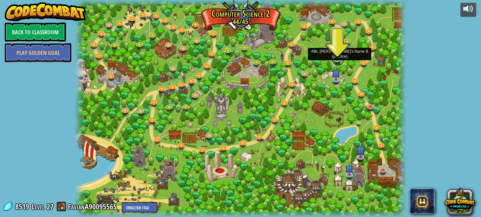
click at [334, 62] on link at bounding box center [338, 59] width 13 height 13
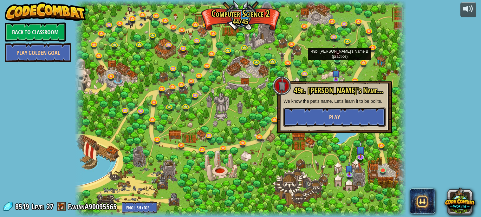
click at [320, 113] on button "Play" at bounding box center [334, 116] width 102 height 19
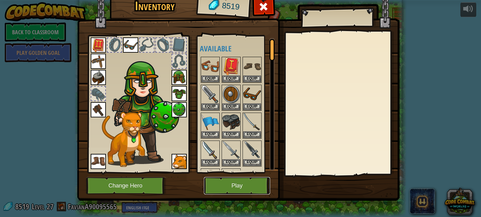
click at [219, 185] on button "Play" at bounding box center [237, 185] width 66 height 17
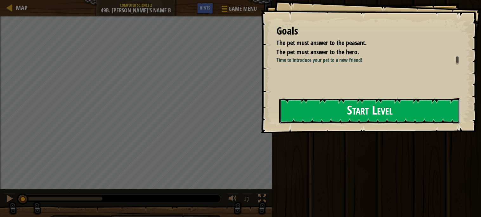
click at [302, 107] on button "Start Level" at bounding box center [369, 110] width 181 height 25
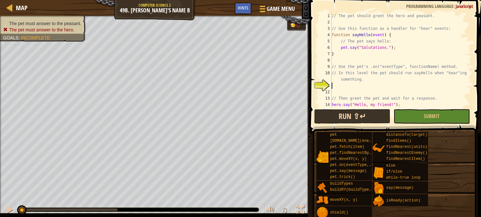
scroll to position [6, 0]
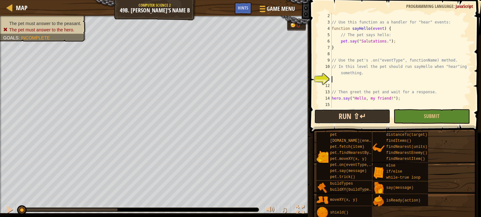
click at [342, 120] on button "Run ⇧↵" at bounding box center [352, 116] width 76 height 15
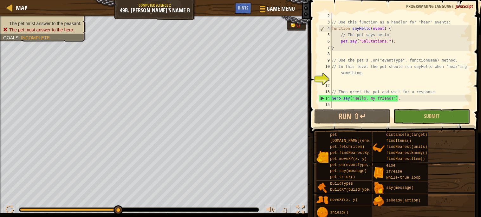
drag, startPoint x: 354, startPoint y: 15, endPoint x: 348, endPoint y: 17, distance: 6.4
click at [348, 17] on div "// Use this function as a handler for "hear" events: function sayHello ( event …" at bounding box center [400, 67] width 141 height 108
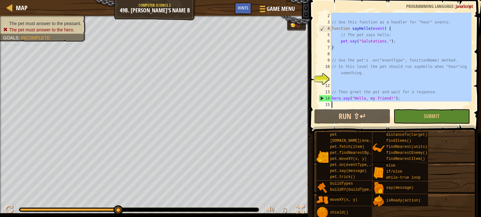
drag, startPoint x: 336, startPoint y: 17, endPoint x: 393, endPoint y: 105, distance: 105.2
click at [393, 105] on div "// Use this function as a handler for "hear" events: function sayHello ( event …" at bounding box center [400, 67] width 141 height 108
type textarea "hero.say("Hello, my friend!");"
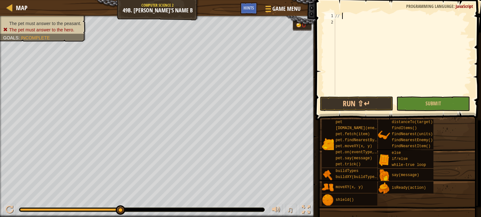
type textarea "/"
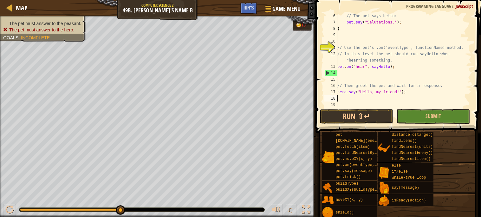
scroll to position [31, 0]
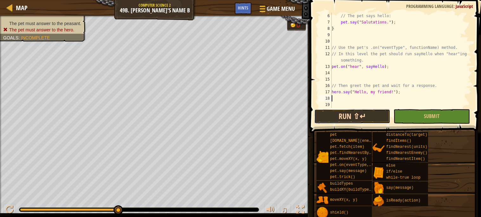
click at [349, 116] on button "Run ⇧↵" at bounding box center [352, 116] width 76 height 15
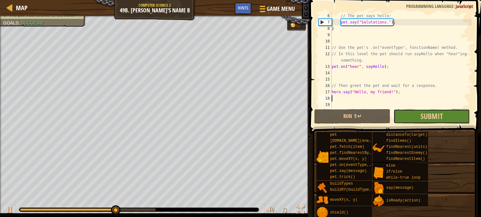
click at [400, 114] on button "Submit" at bounding box center [431, 116] width 76 height 15
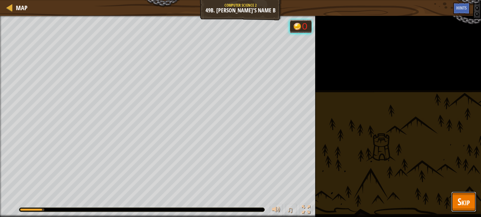
click at [464, 207] on span "Skip" at bounding box center [463, 201] width 12 height 13
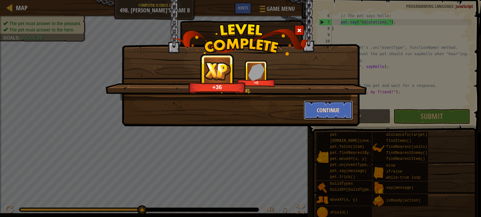
click at [333, 117] on button "Continue" at bounding box center [328, 109] width 49 height 19
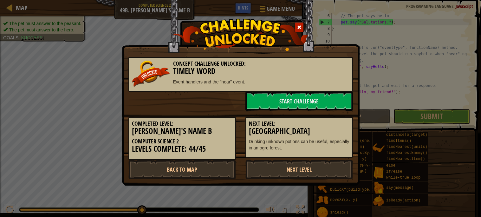
click at [333, 113] on div "Next Level: Long Road Drinking unknown potions can be useful, especially in an …" at bounding box center [299, 134] width 117 height 47
click at [198, 163] on link "Back to Map" at bounding box center [181, 169] width 107 height 19
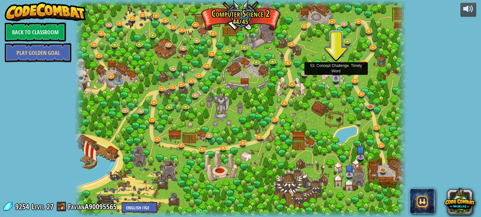
click at [335, 77] on img at bounding box center [336, 70] width 8 height 18
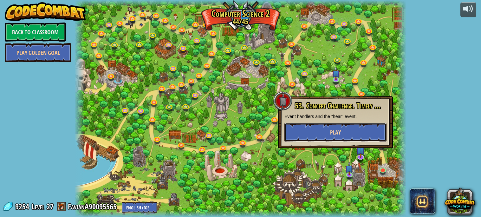
click at [330, 134] on button "Play" at bounding box center [335, 132] width 102 height 19
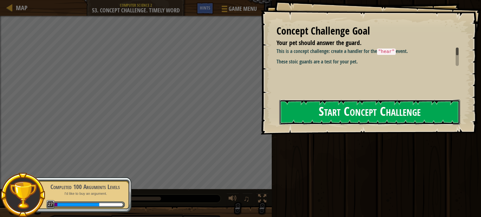
click at [343, 120] on button "Start Concept Challenge" at bounding box center [369, 112] width 181 height 25
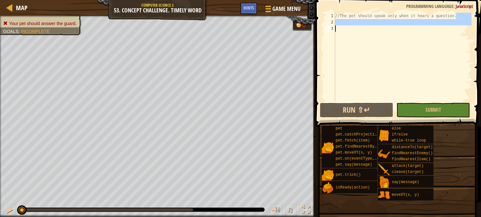
click at [249, 27] on div "Map Computer Science 2 53. Concept Challenge. Timely Word Game Menu Done Hints …" at bounding box center [240, 108] width 481 height 217
click at [350, 13] on div "//The pet should speak only when it hears a question." at bounding box center [403, 63] width 138 height 101
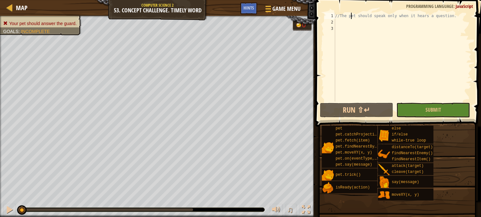
click at [350, 13] on div "//The pet should speak only when it hears a question." at bounding box center [403, 63] width 138 height 101
type textarea "//The pet should speak only when it hears a question."
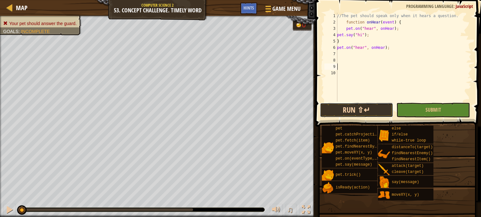
click at [371, 109] on button "Run ⇧↵" at bounding box center [357, 110] width 74 height 15
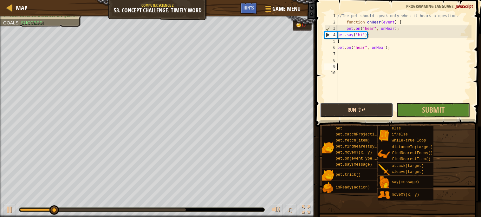
click at [376, 108] on button "Run ⇧↵" at bounding box center [357, 110] width 74 height 15
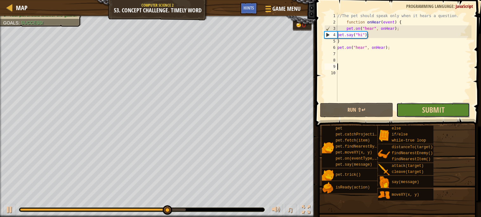
click at [413, 110] on button "Submit" at bounding box center [433, 110] width 74 height 15
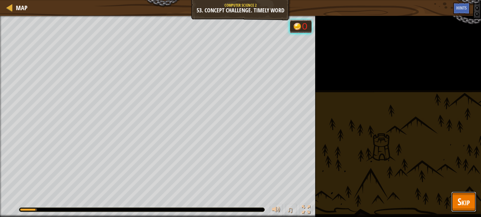
click at [474, 202] on button "Skip" at bounding box center [463, 201] width 25 height 20
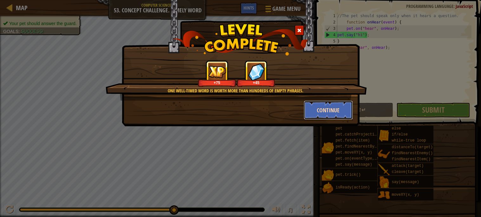
click at [310, 108] on button "Continue" at bounding box center [328, 109] width 49 height 19
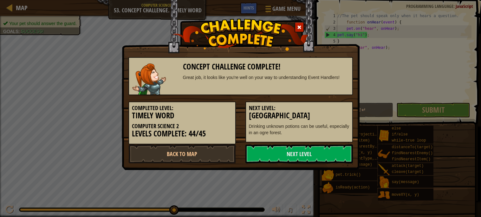
click at [183, 175] on div "Concept Challenge Complete! Great job, it looks like you're well on your way to…" at bounding box center [240, 108] width 481 height 217
click at [153, 139] on div "Completed Level: Timely Word Computer Science 2 Levels Complete: 44/45" at bounding box center [181, 122] width 107 height 43
click at [158, 157] on link "Back to Map" at bounding box center [181, 153] width 107 height 19
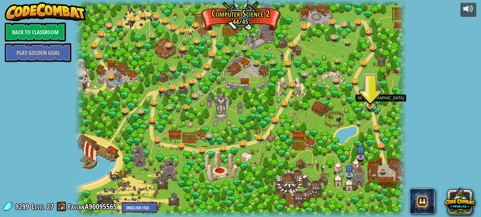
click at [373, 107] on link at bounding box center [371, 106] width 13 height 13
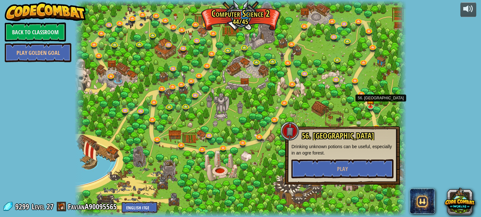
click at [342, 158] on div "56. Long Road Drinking unknown potions can be useful, especially in an ogre for…" at bounding box center [342, 155] width 102 height 47
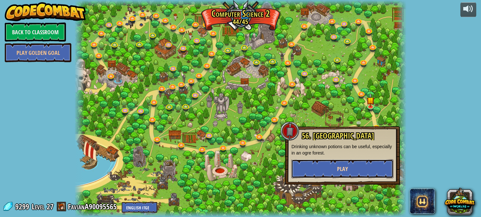
click at [341, 177] on button "Play" at bounding box center [342, 168] width 102 height 19
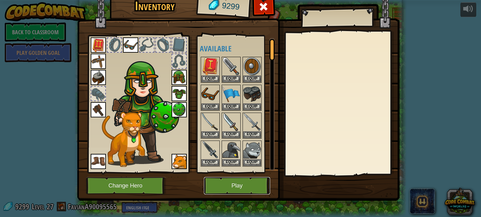
click at [255, 189] on button "Play" at bounding box center [237, 185] width 66 height 17
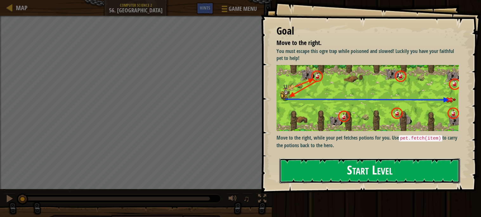
click at [316, 173] on button "Start Level" at bounding box center [369, 170] width 181 height 25
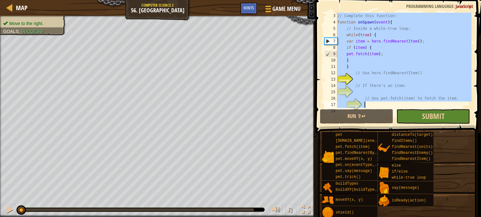
scroll to position [50, 0]
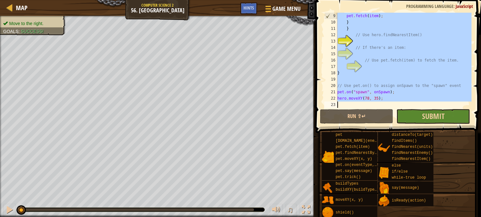
drag, startPoint x: 338, startPoint y: 13, endPoint x: 423, endPoint y: 121, distance: 137.3
click at [423, 121] on div "9 10 11 12 13 14 15 16 17 18 19 20 21 22 23 pet . fetch ( item ) ; } } // Use h…" at bounding box center [396, 79] width 167 height 152
type textarea "hero.moveXY(78, 35);"
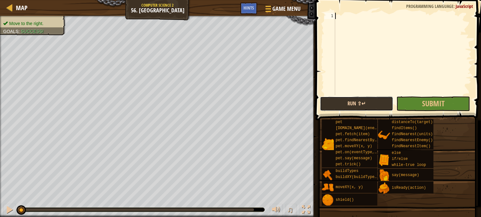
click at [336, 98] on button "Run ⇧↵" at bounding box center [357, 103] width 74 height 15
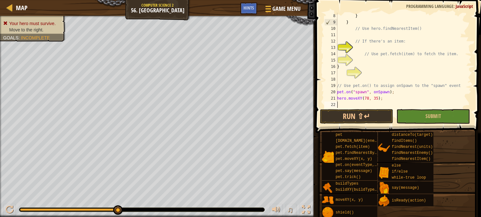
scroll to position [44, 0]
click at [341, 112] on button "Run ⇧↵" at bounding box center [357, 116] width 74 height 15
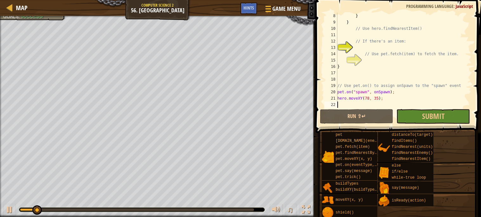
click at [368, 61] on div "} } // Use hero.findNearestItem() // If there's an item: // Use pet.fetch(item)…" at bounding box center [403, 67] width 135 height 108
type textarea "h"
click at [358, 51] on div "} } // Use hero.findNearestItem() // If there's an item: // Use pet.fetch(item)…" at bounding box center [403, 67] width 135 height 108
click at [337, 46] on div "13" at bounding box center [330, 47] width 13 height 6
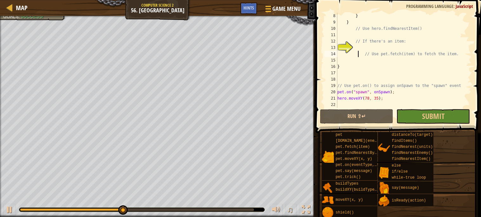
type textarea "// Use pet.fetch(item) to fetch the item."
click at [355, 45] on div "} } // Use hero.findNearestItem() // If there's an item: // Use pet.fetch(item)…" at bounding box center [403, 67] width 135 height 108
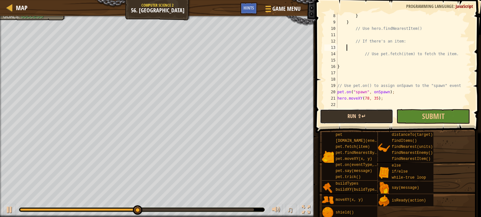
click at [367, 111] on button "Run ⇧↵" at bounding box center [357, 116] width 74 height 15
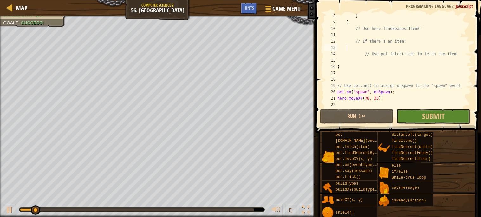
scroll to position [0, 0]
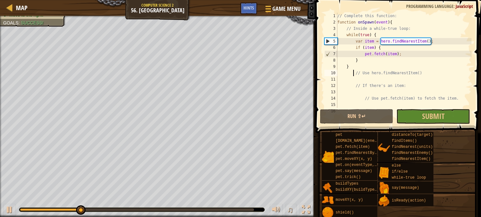
click at [354, 71] on div "// Complete this function: function onSpawn ( event ) { // Inside a while-true …" at bounding box center [403, 67] width 135 height 108
type textarea "// Use hero.findNearestItem()"
click at [415, 120] on button "Submit" at bounding box center [433, 116] width 74 height 15
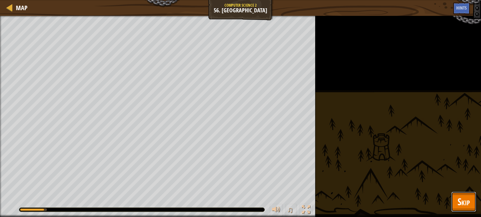
click at [471, 198] on button "Skip" at bounding box center [463, 201] width 25 height 20
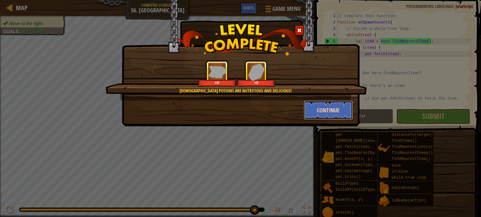
click at [338, 109] on button "Continue" at bounding box center [328, 109] width 49 height 19
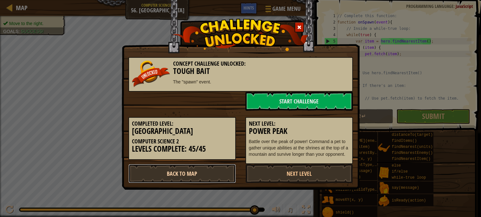
click at [207, 167] on link "Back to Map" at bounding box center [181, 173] width 107 height 19
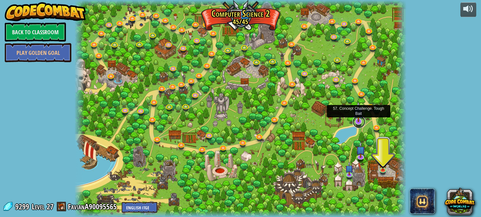
click at [357, 123] on link at bounding box center [358, 121] width 13 height 13
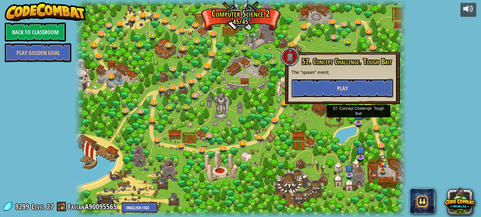
click at [327, 88] on button "Play" at bounding box center [342, 88] width 102 height 19
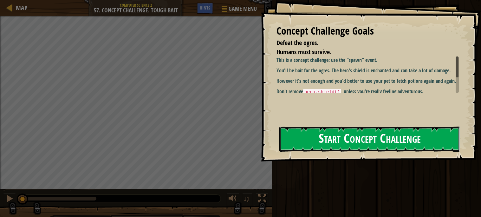
click at [300, 133] on button "Start Concept Challenge" at bounding box center [369, 138] width 181 height 25
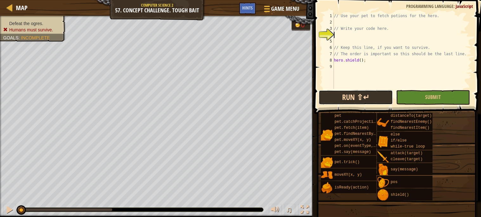
click at [346, 100] on button "Run ⇧↵" at bounding box center [356, 97] width 74 height 15
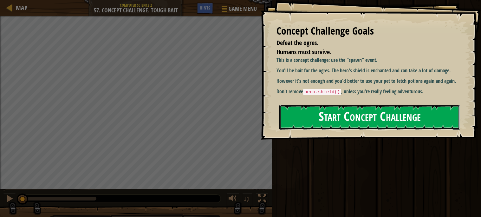
click at [317, 120] on button "Start Concept Challenge" at bounding box center [369, 117] width 181 height 25
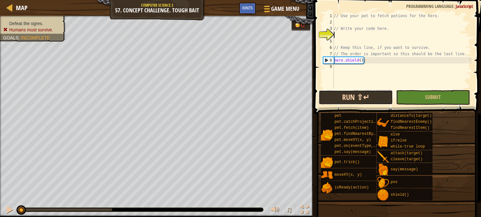
click at [349, 97] on button "Run ⇧↵" at bounding box center [356, 97] width 74 height 15
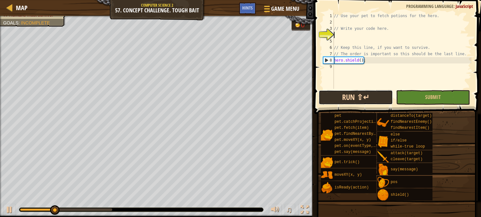
click at [349, 97] on button "Run ⇧↵" at bounding box center [356, 97] width 74 height 15
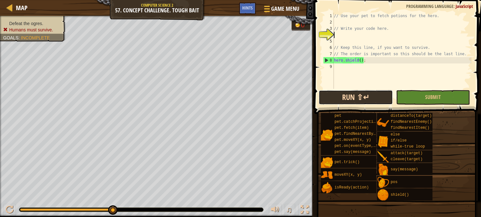
click at [349, 97] on button "Run ⇧↵" at bounding box center [356, 97] width 74 height 15
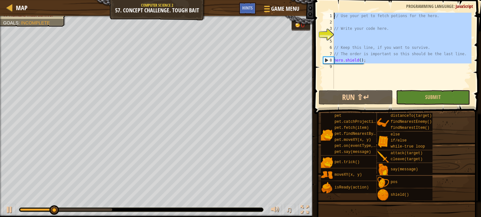
drag, startPoint x: 390, startPoint y: 75, endPoint x: 328, endPoint y: 14, distance: 86.7
click at [328, 14] on div "1 2 3 4 5 6 7 8 9 // Use your pet to fetch potions for the hero. // Write your …" at bounding box center [397, 51] width 150 height 76
type textarea "// Use your pet to fetch potions for the hero."
paste textarea
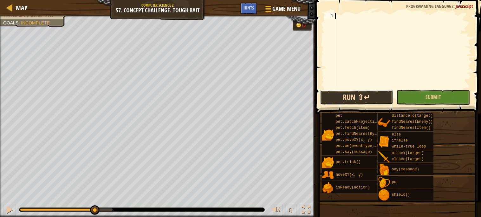
click at [350, 96] on button "Run ⇧↵" at bounding box center [357, 97] width 74 height 15
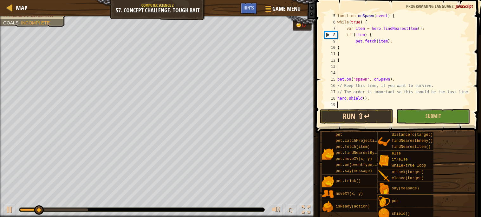
scroll to position [25, 0]
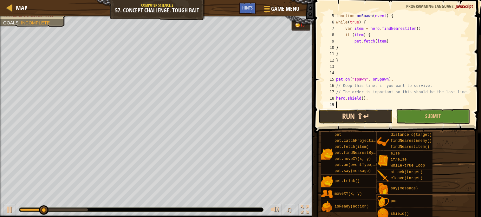
click at [355, 115] on button "Run ⇧↵" at bounding box center [356, 116] width 74 height 15
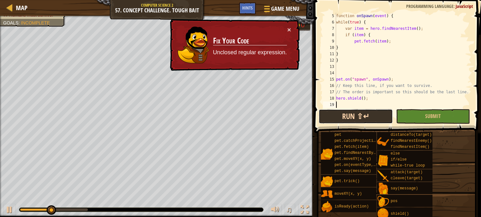
click at [360, 114] on button "Run ⇧↵" at bounding box center [356, 116] width 74 height 15
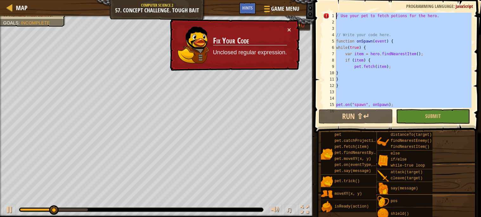
scroll to position [0, 0]
drag, startPoint x: 371, startPoint y: 96, endPoint x: 299, endPoint y: -18, distance: 135.3
click at [299, 0] on html "Map Computer Science 2 57. Concept Challenge. Tough Bait Game Menu Done Hints 1…" at bounding box center [240, 0] width 481 height 0
type textarea "/ Use your pet to fetch potions for the hero."
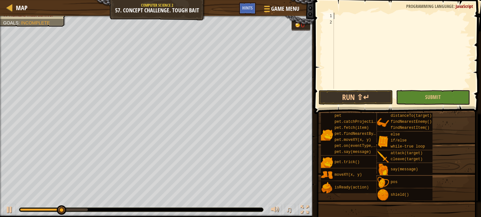
scroll to position [31, 0]
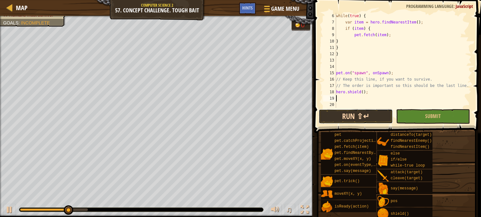
click at [347, 113] on button "Run ⇧↵" at bounding box center [356, 116] width 74 height 15
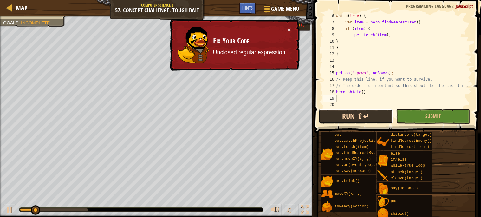
click at [347, 113] on button "Run ⇧↵" at bounding box center [356, 116] width 74 height 15
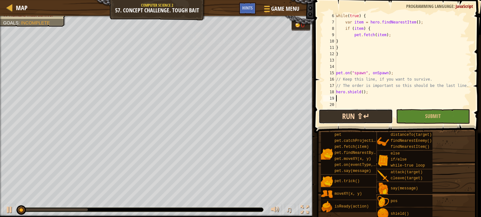
click at [347, 113] on button "Run ⇧↵" at bounding box center [356, 116] width 74 height 15
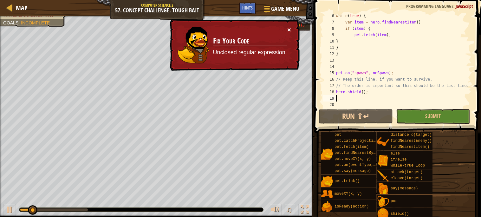
click at [289, 29] on button "×" at bounding box center [289, 28] width 4 height 7
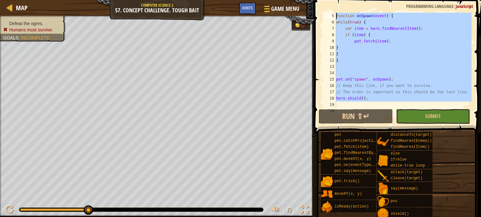
scroll to position [0, 0]
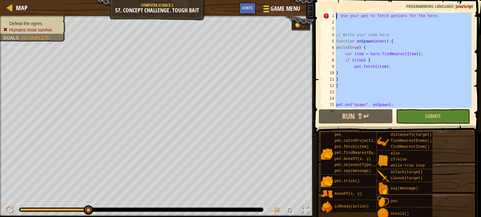
drag, startPoint x: 386, startPoint y: 98, endPoint x: 301, endPoint y: 3, distance: 127.5
click at [301, 3] on div "Map Computer Science 2 57. Concept Challenge. Tough Bait Game Menu Done Hints 1…" at bounding box center [240, 108] width 481 height 217
type textarea "\"
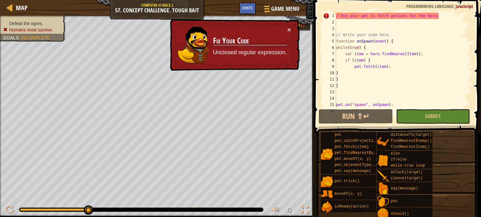
click at [339, 13] on div "/ Use your pet to fetch potions for the hero . // Write your code here. functio…" at bounding box center [403, 67] width 137 height 108
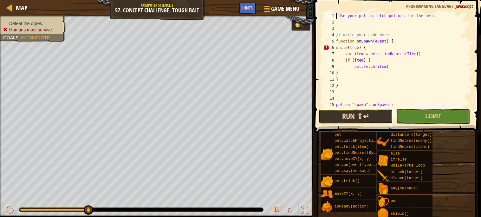
click at [341, 116] on button "Run ⇧↵" at bounding box center [356, 116] width 74 height 15
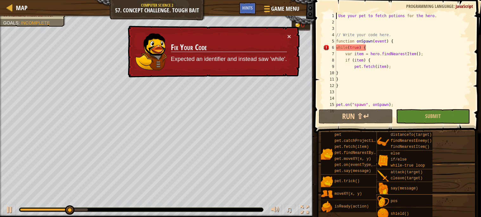
click at [337, 47] on div "Use your pet to fetch potions for the hero . // Write your code here. function …" at bounding box center [403, 67] width 137 height 108
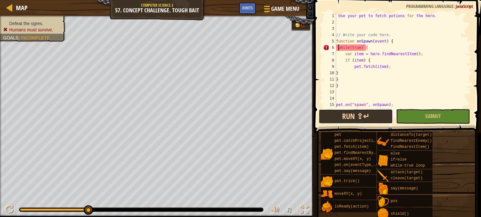
click at [364, 110] on button "Run ⇧↵" at bounding box center [356, 116] width 74 height 15
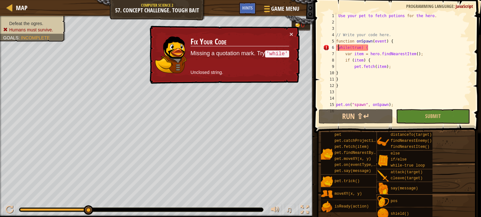
click at [375, 47] on div "Use your pet to fetch potions for the hero . // Write your code here. function …" at bounding box center [403, 67] width 137 height 108
click at [344, 119] on button "Run ⇧↵" at bounding box center [356, 116] width 74 height 15
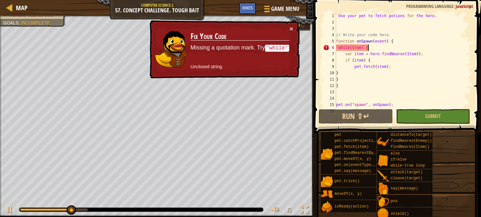
click at [350, 46] on div "Use your pet to fetch potions for the hero . // Write your code here. function …" at bounding box center [403, 67] width 137 height 108
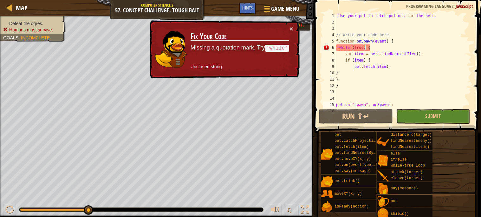
click at [357, 103] on div "Use your pet to fetch potions for the hero . // Write your code here. function …" at bounding box center [403, 67] width 137 height 108
click at [358, 120] on button "Run ⇧↵" at bounding box center [356, 116] width 74 height 15
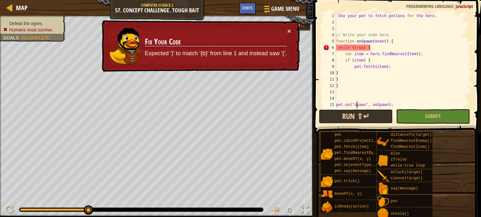
click at [362, 116] on button "Run ⇧↵" at bounding box center [356, 116] width 74 height 15
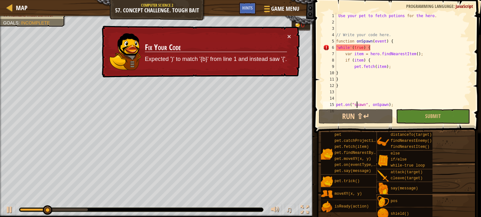
click at [378, 54] on div "Use your pet to fetch potions for the hero . // Write your code here. function …" at bounding box center [403, 67] width 137 height 108
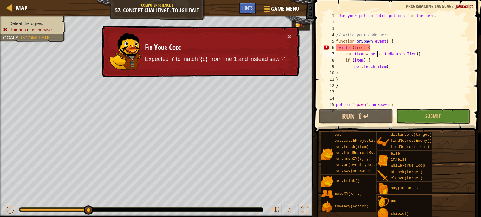
click at [355, 46] on div "Use your pet to fetch potions for the hero . // Write your code here. function …" at bounding box center [403, 67] width 137 height 108
click at [366, 47] on div "Use your pet to fetch potions for the hero . // Write your code here. function …" at bounding box center [403, 67] width 137 height 108
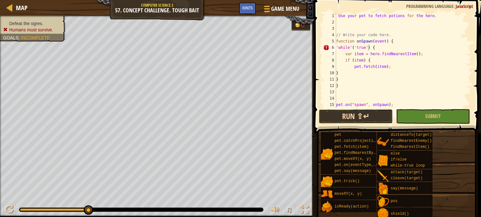
click at [362, 117] on button "Run ⇧↵" at bounding box center [356, 116] width 74 height 15
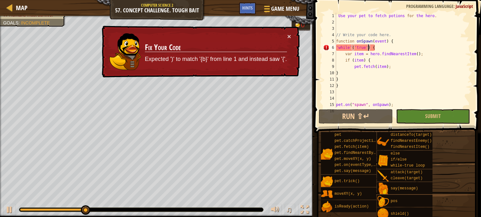
click at [376, 48] on div "Use your pet to fetch potions for the hero . // Write your code here. function …" at bounding box center [403, 67] width 137 height 108
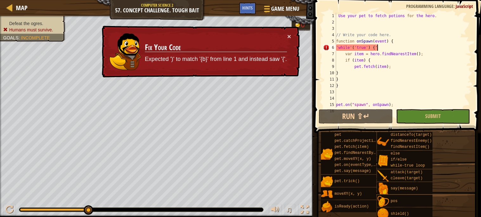
click at [371, 47] on div "Use your pet to fetch potions for the hero . // Write your code here. function …" at bounding box center [403, 67] width 137 height 108
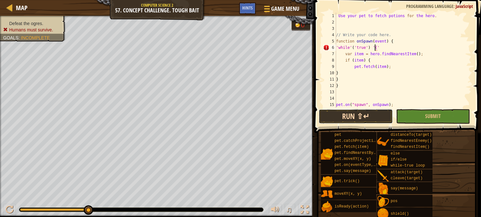
click at [368, 111] on button "Run ⇧↵" at bounding box center [356, 116] width 74 height 15
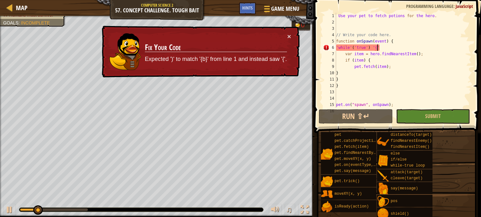
click at [377, 50] on div "Use your pet to fetch potions for the hero . // Write your code here. function …" at bounding box center [403, 67] width 137 height 108
click at [377, 48] on div "Use your pet to fetch potions for the hero . // Write your code here. function …" at bounding box center [403, 67] width 137 height 108
click at [370, 48] on div "Use your pet to fetch potions for the hero . // Write your code here. function …" at bounding box center [403, 67] width 137 height 108
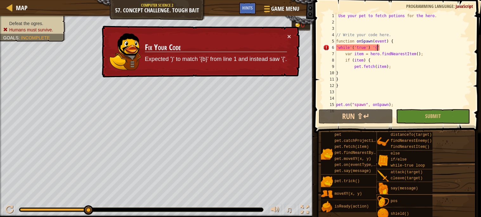
scroll to position [3, 3]
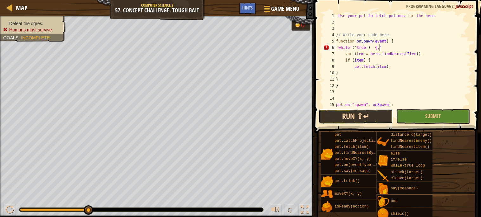
click at [374, 123] on button "Run ⇧↵" at bounding box center [356, 116] width 74 height 15
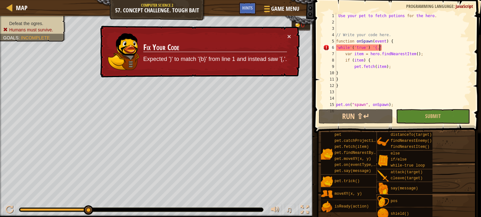
click at [388, 45] on div "Use your pet to fetch potions for the hero . // Write your code here. function …" at bounding box center [403, 67] width 137 height 108
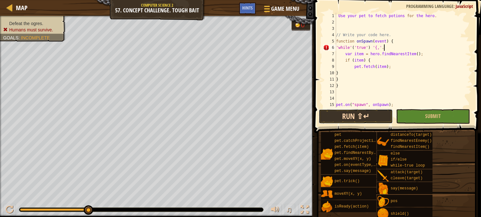
click at [359, 119] on button "Run ⇧↵" at bounding box center [356, 116] width 74 height 15
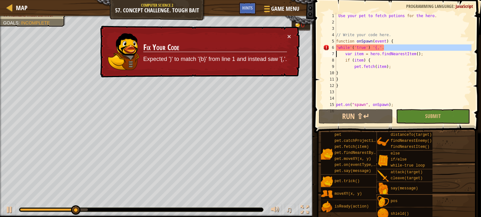
drag, startPoint x: 386, startPoint y: 47, endPoint x: 299, endPoint y: 51, distance: 87.9
click at [299, 51] on div "Map Computer Science 2 57. Concept Challenge. Tough Bait Game Menu Done Hints 1…" at bounding box center [240, 108] width 481 height 217
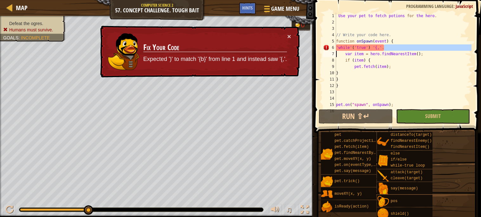
click at [360, 48] on div "Use your pet to fetch potions for the hero . // Write your code here. function …" at bounding box center [403, 67] width 137 height 108
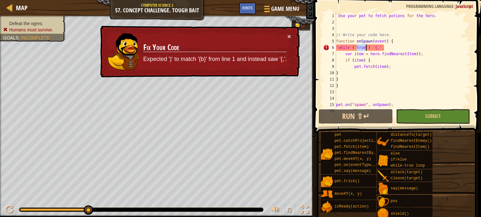
click at [360, 48] on div "Use your pet to fetch potions for the hero . // Write your code here. function …" at bounding box center [403, 67] width 137 height 108
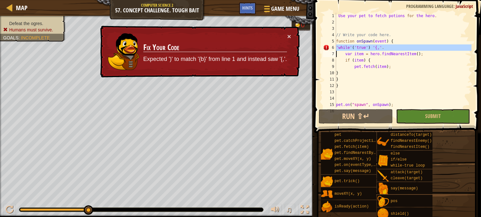
click at [360, 48] on div "Use your pet to fetch potions for the hero . // Write your code here. function …" at bounding box center [403, 60] width 137 height 95
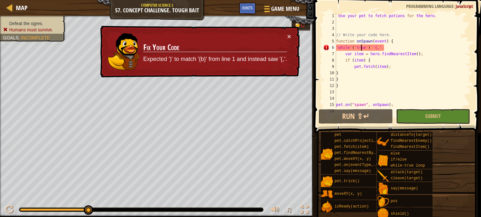
click at [360, 48] on div "Use your pet to fetch potions for the hero . // Write your code here. function …" at bounding box center [403, 67] width 137 height 108
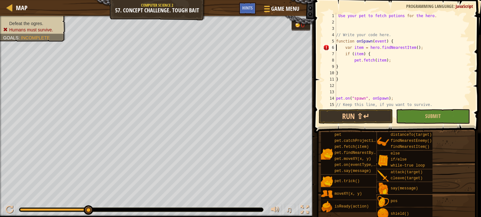
type textarea "wh var item = hero.findNearestItem();"
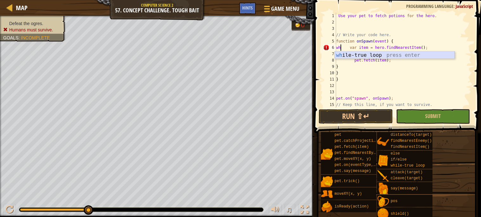
click at [364, 56] on div "wh ile-true loop press enter" at bounding box center [395, 62] width 120 height 23
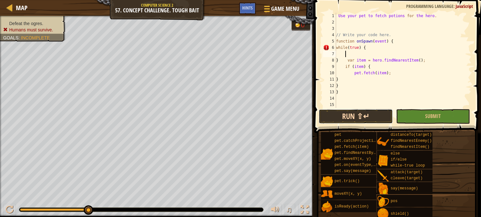
click at [353, 117] on button "Run ⇧↵" at bounding box center [356, 116] width 74 height 15
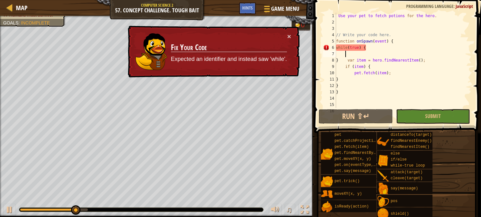
click at [348, 44] on div "Use your pet to fetch potions for the hero . // Write your code here. function …" at bounding box center [403, 67] width 137 height 108
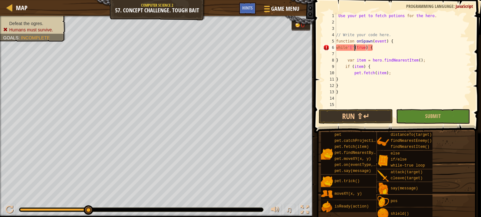
scroll to position [3, 1]
click at [337, 44] on div "Use your pet to fetch potions for the hero . // Write your code here. function …" at bounding box center [403, 67] width 137 height 108
click at [336, 48] on div "Use your pet to fetch potions for the hero . // Write your code here. function …" at bounding box center [403, 67] width 137 height 108
type textarea "'while'(true) {"
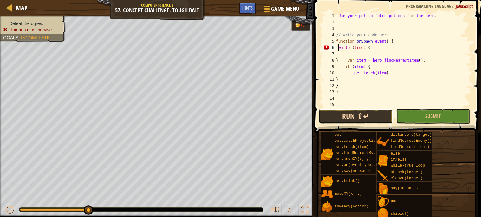
click at [372, 111] on button "Run ⇧↵" at bounding box center [356, 116] width 74 height 15
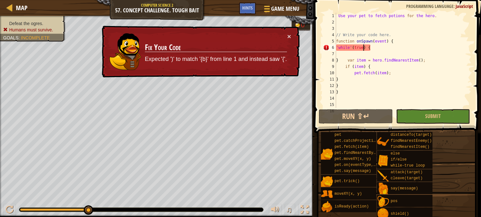
click at [363, 47] on div "Use your pet to fetch potions for the hero . // Write your code here. function …" at bounding box center [403, 67] width 137 height 108
click at [368, 46] on div "Use your pet to fetch potions for the hero . // Write your code here. function …" at bounding box center [403, 67] width 137 height 108
drag, startPoint x: 374, startPoint y: 48, endPoint x: 331, endPoint y: 48, distance: 43.4
click at [331, 48] on div "'while'(true) { 1 2 3 4 5 6 7 8 9 10 11 12 13 14 15 16 Use your pet to fetch po…" at bounding box center [397, 60] width 150 height 95
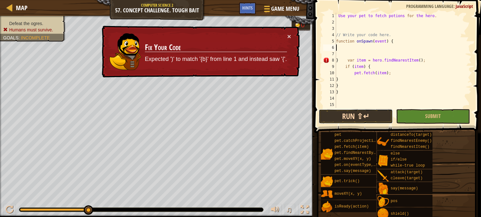
click at [340, 117] on button "Run ⇧↵" at bounding box center [356, 116] width 74 height 15
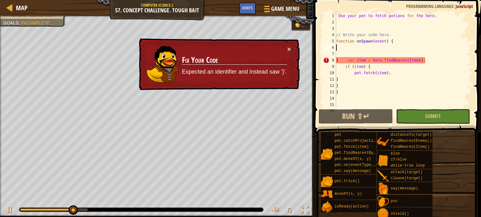
click at [338, 47] on div "Use your pet to fetch potions for the hero . // Write your code here. function …" at bounding box center [403, 67] width 137 height 108
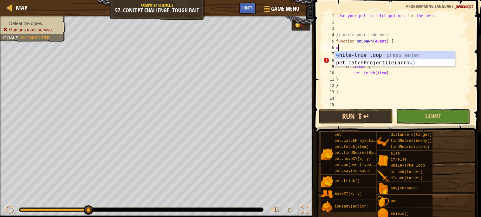
type textarea "wh"
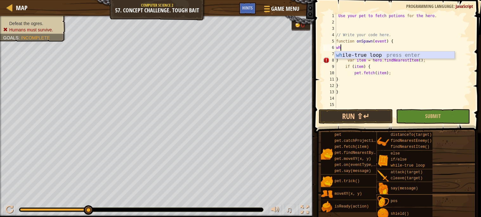
click at [349, 53] on div "wh ile-true loop press enter" at bounding box center [395, 62] width 120 height 23
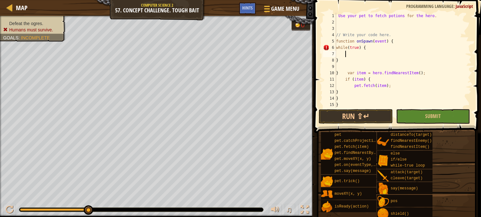
click at [339, 63] on div "Use your pet to fetch potions for the hero . // Write your code here. function …" at bounding box center [403, 67] width 137 height 108
type textarea "}"
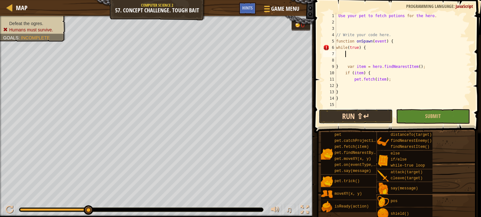
click at [338, 112] on button "Run ⇧↵" at bounding box center [356, 116] width 74 height 15
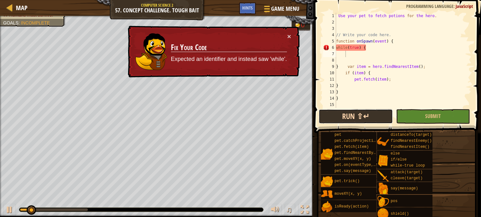
click at [338, 112] on button "Run ⇧↵" at bounding box center [356, 116] width 74 height 15
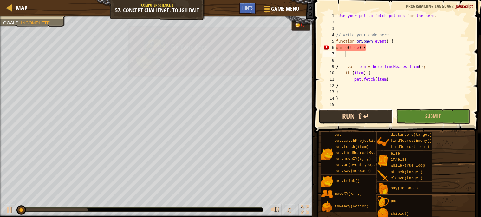
click at [338, 112] on button "Run ⇧↵" at bounding box center [356, 116] width 74 height 15
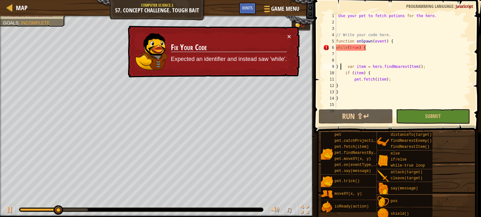
click at [341, 67] on div "Use your pet to fetch potions for the hero . // Write your code here. function …" at bounding box center [403, 67] width 137 height 108
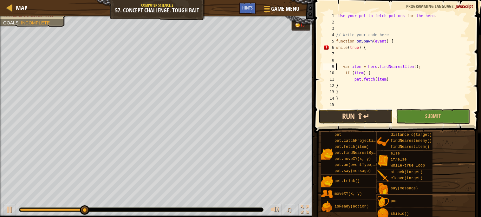
click at [358, 118] on button "Run ⇧↵" at bounding box center [356, 116] width 74 height 15
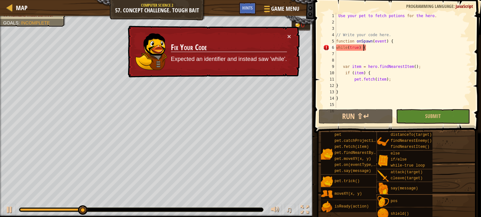
click at [363, 50] on div "Use your pet to fetch potions for the hero . // Write your code here. function …" at bounding box center [403, 67] width 137 height 108
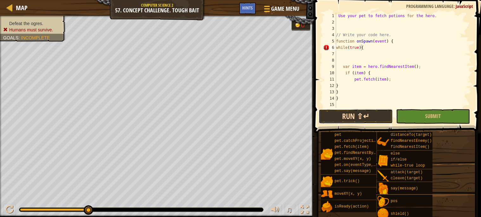
click at [364, 111] on button "Run ⇧↵" at bounding box center [356, 116] width 74 height 15
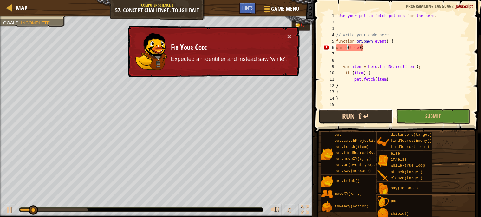
click at [364, 122] on button "Run ⇧↵" at bounding box center [356, 116] width 74 height 15
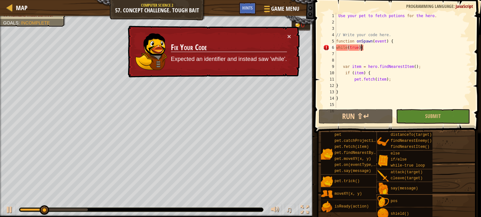
click at [347, 46] on div "Use your pet to fetch potions for the hero . // Write your code here. function …" at bounding box center [403, 67] width 137 height 108
click at [363, 47] on div "Use your pet to fetch potions for the hero . // Write your code here. function …" at bounding box center [403, 67] width 137 height 108
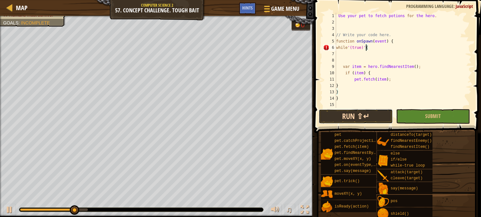
click at [367, 110] on button "Run ⇧↵" at bounding box center [356, 116] width 74 height 15
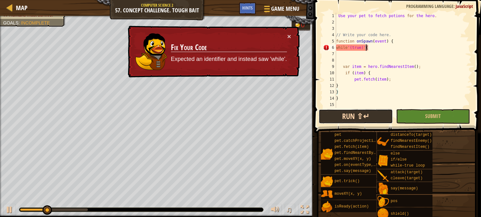
click at [368, 115] on button "Run ⇧↵" at bounding box center [356, 116] width 74 height 15
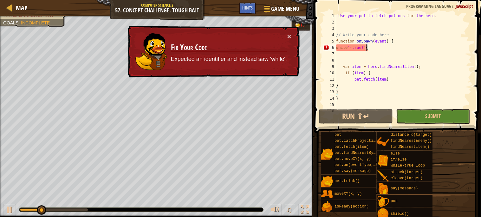
click at [347, 46] on div "Use your pet to fetch potions for the hero . // Write your code here. function …" at bounding box center [403, 67] width 137 height 108
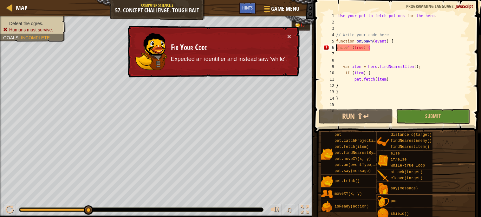
scroll to position [3, 0]
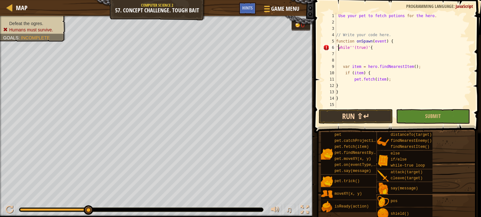
type textarea "'while''(true)'{"
click at [358, 121] on button "Run ⇧↵" at bounding box center [356, 116] width 74 height 15
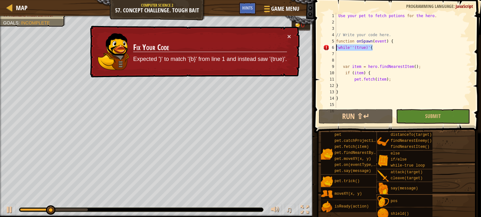
drag, startPoint x: 382, startPoint y: 48, endPoint x: 313, endPoint y: 48, distance: 69.4
click at [313, 48] on div "'while''(true)'{ 1 2 3 4 5 6 7 8 9 10 11 12 13 14 15 16 Use your pet to fetch p…" at bounding box center [396, 79] width 169 height 152
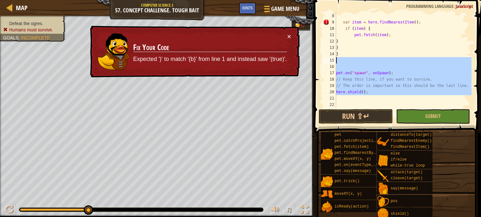
scroll to position [0, 0]
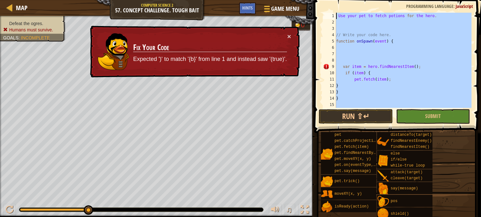
drag, startPoint x: 394, startPoint y: 96, endPoint x: 312, endPoint y: 1, distance: 125.4
click at [312, 1] on div "Map Computer Science 2 57. Concept Challenge. Tough Bait Game Menu Done Hints 1…" at bounding box center [240, 108] width 481 height 217
type textarea "Use your pet to fetch potions for the hero."
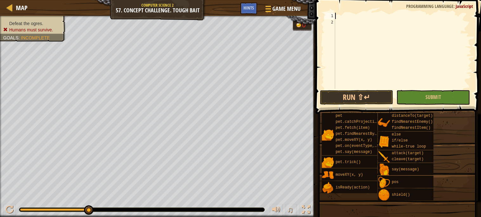
scroll to position [31, 0]
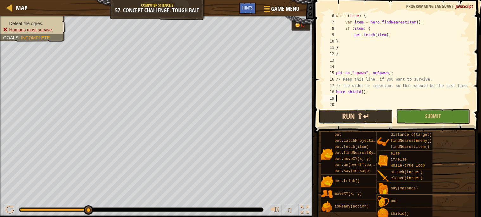
click at [326, 116] on button "Run ⇧↵" at bounding box center [356, 116] width 74 height 15
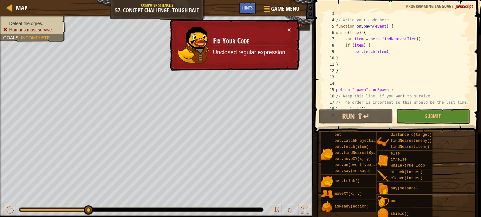
scroll to position [0, 0]
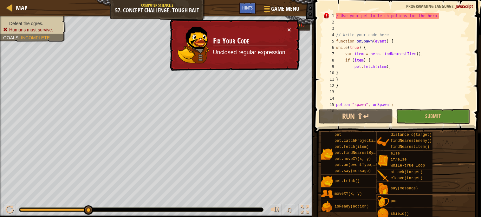
click at [391, 24] on div "/ Use your pet to fetch potions for the hero . // Write your code here. functio…" at bounding box center [403, 67] width 137 height 108
click at [391, 28] on div "/ Use your pet to fetch potions for the hero . // Write your code here. functio…" at bounding box center [403, 67] width 137 height 108
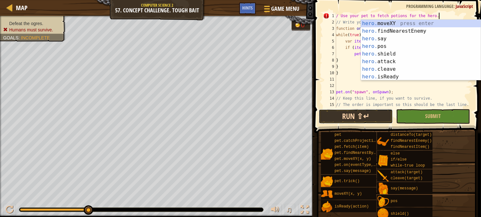
click at [354, 116] on button "Run ⇧↵" at bounding box center [356, 116] width 74 height 15
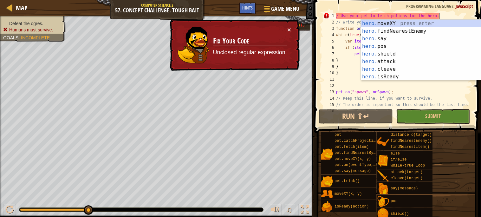
type textarea "/ Use your pet to fetch potions for the hero."
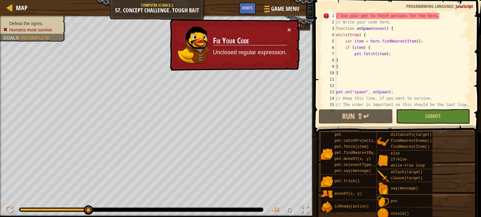
click at [334, 125] on span at bounding box center [396, 219] width 162 height 188
drag, startPoint x: 447, startPoint y: 19, endPoint x: 306, endPoint y: 11, distance: 141.9
click at [306, 11] on div "Map Computer Science 2 57. Concept Challenge. Tough Bait Game Menu Done Hints 1…" at bounding box center [240, 108] width 481 height 217
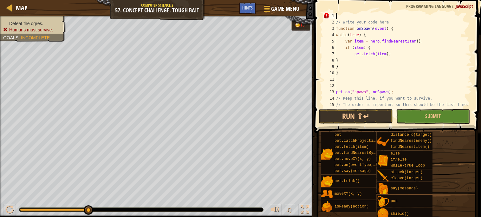
scroll to position [3, 0]
click at [333, 111] on button "Run ⇧↵" at bounding box center [356, 116] width 74 height 15
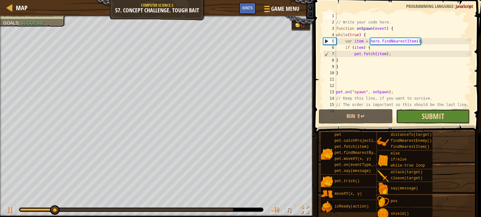
click at [430, 115] on span "Submit" at bounding box center [433, 116] width 23 height 10
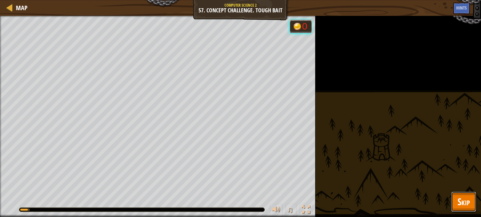
click at [470, 209] on button "Skip" at bounding box center [463, 201] width 25 height 20
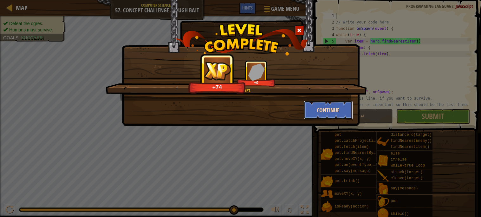
click at [323, 111] on button "Continue" at bounding box center [328, 109] width 49 height 19
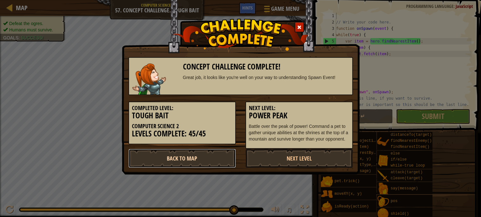
click at [207, 154] on link "Back to Map" at bounding box center [181, 158] width 107 height 19
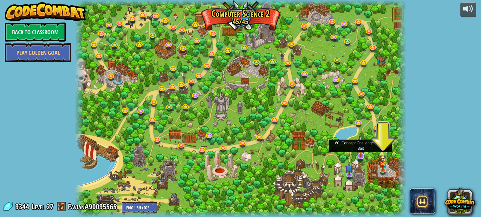
click at [357, 156] on img at bounding box center [360, 146] width 9 height 21
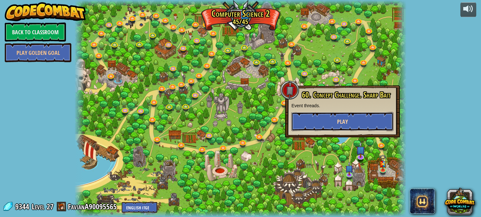
click at [334, 122] on button "Play" at bounding box center [342, 121] width 102 height 19
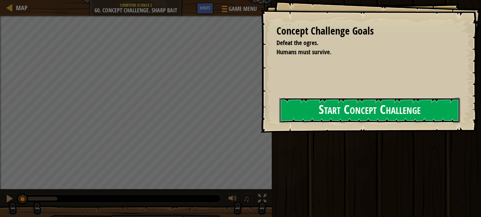
click at [320, 100] on button "Start Concept Challenge" at bounding box center [369, 110] width 181 height 25
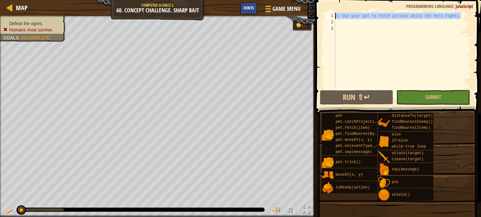
drag, startPoint x: 464, startPoint y: 16, endPoint x: 254, endPoint y: 10, distance: 210.6
click at [254, 10] on div "Map Computer Science 2 60. Concept Challenge. Sharp Bait Game Menu Done Hints 1…" at bounding box center [240, 108] width 481 height 217
type textarea "// Use your pet to fetch potions while the hero fights."
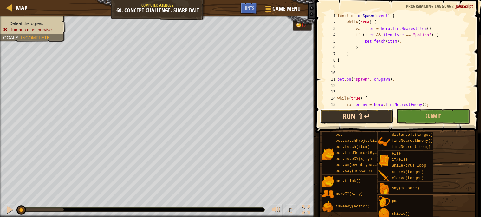
click at [358, 114] on button "Run ⇧↵" at bounding box center [357, 116] width 74 height 15
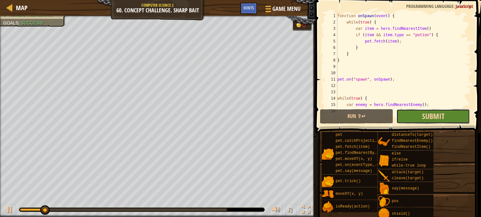
click at [433, 118] on span "Submit" at bounding box center [433, 116] width 23 height 10
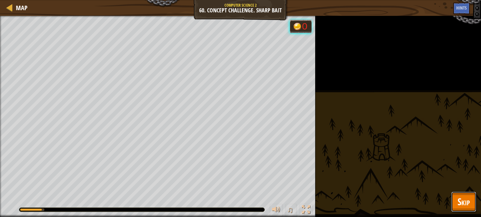
click at [466, 197] on span "Skip" at bounding box center [463, 201] width 12 height 13
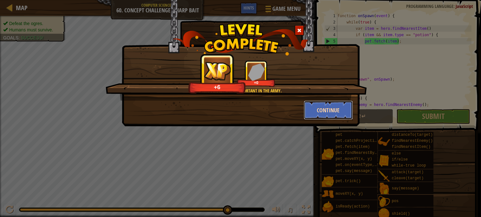
click at [313, 118] on button "Continue" at bounding box center [328, 109] width 49 height 19
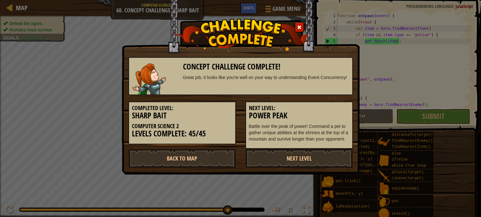
click at [318, 115] on h3 "Power Peak" at bounding box center [299, 115] width 100 height 9
click at [211, 159] on link "Back to Map" at bounding box center [181, 158] width 107 height 19
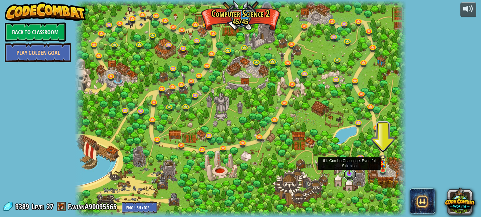
click at [349, 174] on link at bounding box center [350, 174] width 13 height 13
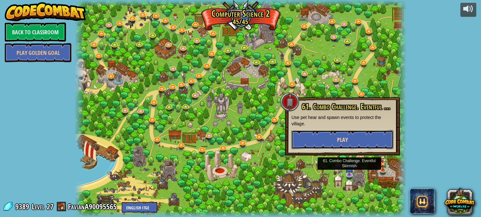
click at [326, 135] on button "Play" at bounding box center [342, 139] width 102 height 19
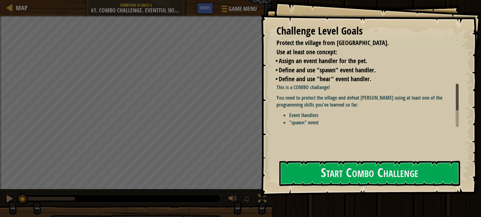
click at [288, 153] on div "Challenge Level Goals Protect the village from ogres. Use at least one concept:…" at bounding box center [371, 98] width 220 height 196
click at [291, 158] on div "Challenge Level Goals Protect the village from ogres. Use at least one concept:…" at bounding box center [371, 98] width 220 height 196
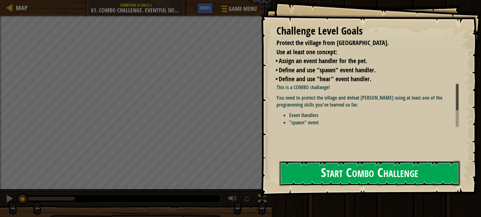
click at [296, 171] on button "Start Combo Challenge" at bounding box center [369, 173] width 181 height 25
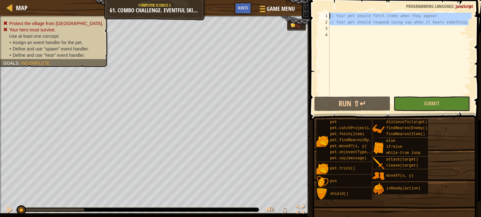
drag, startPoint x: 470, startPoint y: 25, endPoint x: 312, endPoint y: 1, distance: 160.0
click at [312, 3] on div "1 2 3 4 // Your pet should fetch items when they appear. // Your pet should res…" at bounding box center [394, 72] width 173 height 139
type textarea "// Your pet should fetch items when they appear. // Your pet should respond usi…"
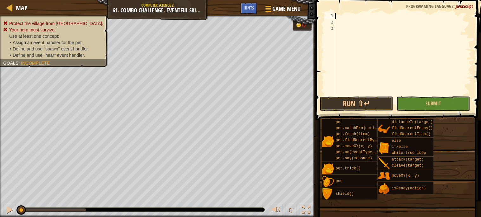
click at [355, 18] on div at bounding box center [403, 60] width 138 height 95
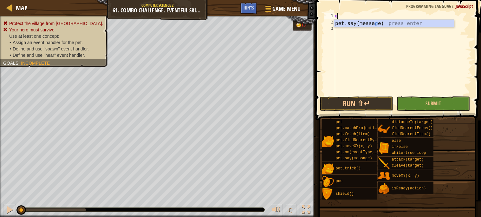
scroll to position [3, 0]
click at [356, 21] on div "pet.say(messa g e) press enter" at bounding box center [394, 31] width 120 height 23
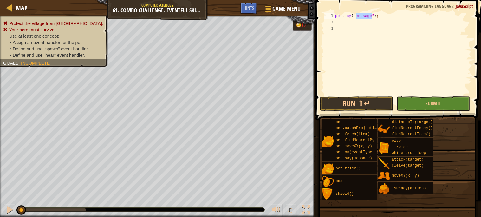
type textarea "pet.say("f");"
drag, startPoint x: 384, startPoint y: 18, endPoint x: 326, endPoint y: 13, distance: 57.9
click at [326, 13] on div "1 2 3 4 pet . say ( "f" ) ; ההההההההההההההההההההההההההההההההההההההההההההההההההה…" at bounding box center [397, 54] width 148 height 82
type textarea "pet.say("f");"
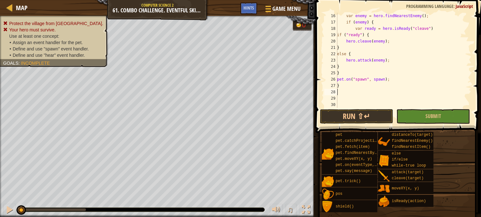
scroll to position [95, 0]
click at [355, 116] on button "Run ⇧↵" at bounding box center [357, 116] width 74 height 15
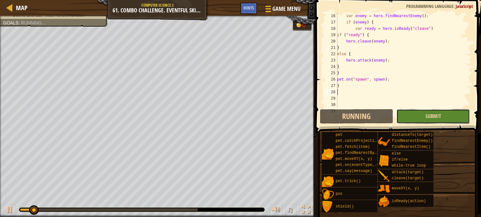
click at [428, 114] on span "Submit" at bounding box center [433, 116] width 16 height 7
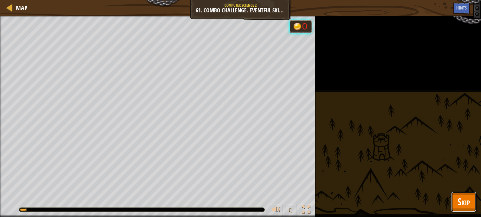
click at [469, 198] on span "Skip" at bounding box center [463, 201] width 12 height 13
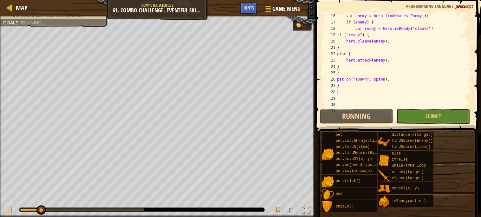
click at [433, 128] on span at bounding box center [397, 219] width 161 height 188
click at [423, 118] on button "Submit" at bounding box center [433, 116] width 74 height 15
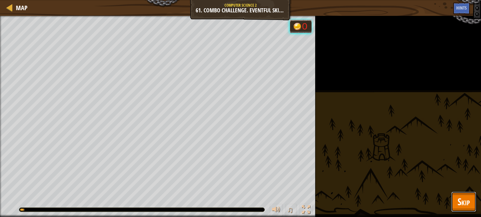
click at [474, 208] on button "Skip" at bounding box center [463, 201] width 25 height 20
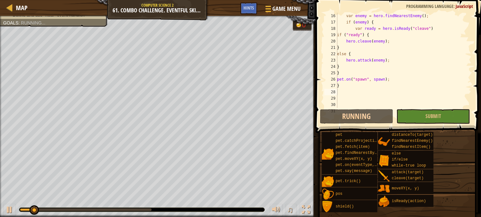
click at [339, 97] on div "var enemy = hero . findNearestEnemy ( ) ; if ( enemy ) { var ready = hero . isR…" at bounding box center [404, 67] width 136 height 108
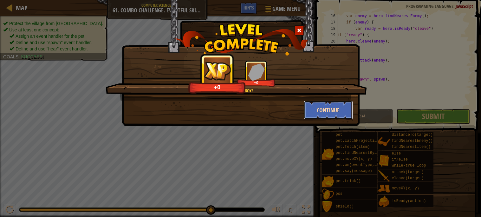
click at [316, 109] on button "Continue" at bounding box center [328, 109] width 49 height 19
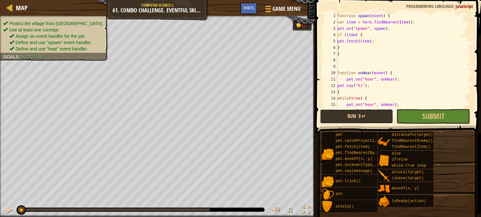
click at [333, 120] on button "Run ⇧↵" at bounding box center [357, 116] width 74 height 15
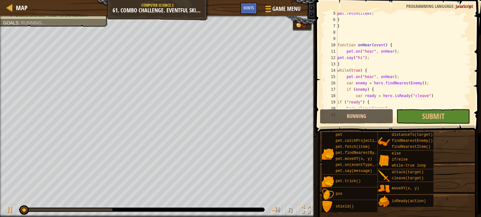
scroll to position [30, 0]
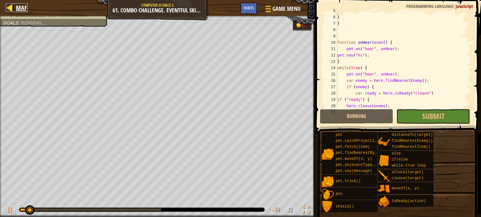
click at [12, 8] on div at bounding box center [10, 7] width 8 height 8
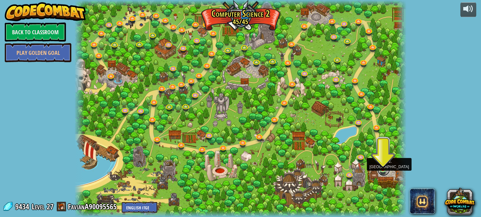
click at [382, 171] on link at bounding box center [383, 169] width 13 height 13
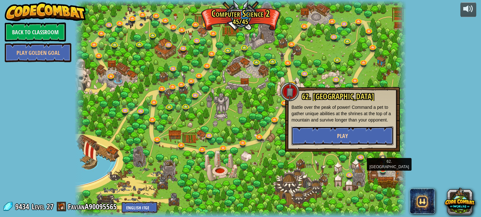
click at [339, 132] on span "Play" at bounding box center [342, 136] width 11 height 8
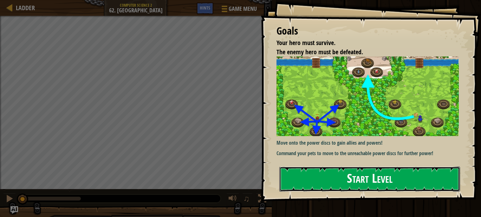
click at [330, 166] on button "Start Level" at bounding box center [369, 178] width 181 height 25
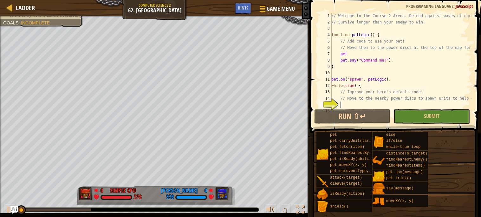
click at [308, 114] on span at bounding box center [396, 58] width 176 height 152
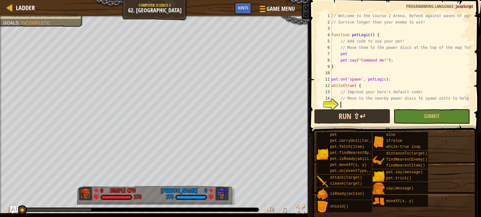
scroll to position [57, 0]
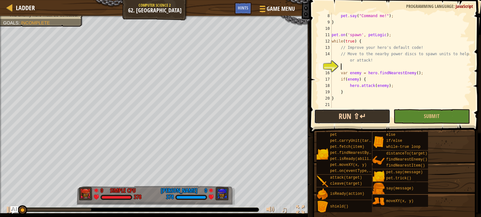
click at [339, 112] on button "Run ⇧↵" at bounding box center [352, 116] width 76 height 15
